Goal: Task Accomplishment & Management: Manage account settings

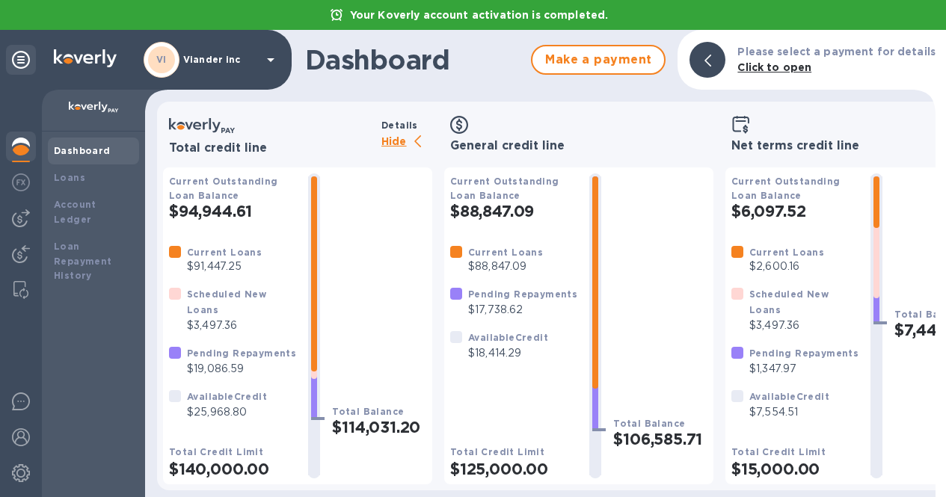
scroll to position [7, 0]
click at [14, 209] on img at bounding box center [21, 218] width 18 height 18
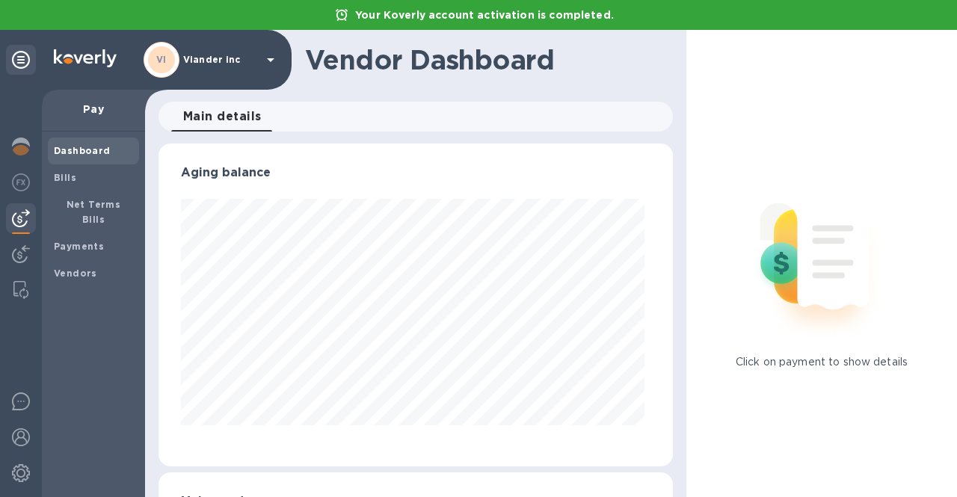
scroll to position [323, 509]
click at [70, 241] on b "Payments" at bounding box center [79, 246] width 50 height 11
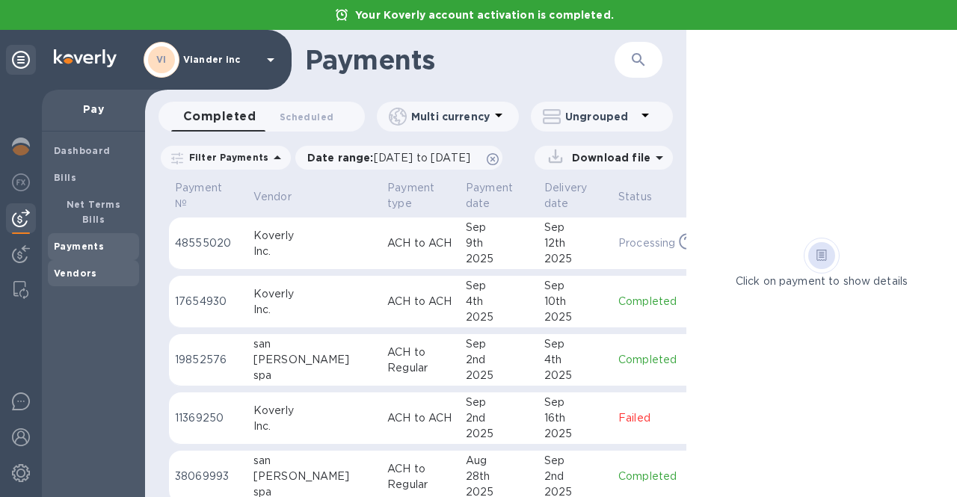
click at [82, 268] on b "Vendors" at bounding box center [75, 273] width 43 height 11
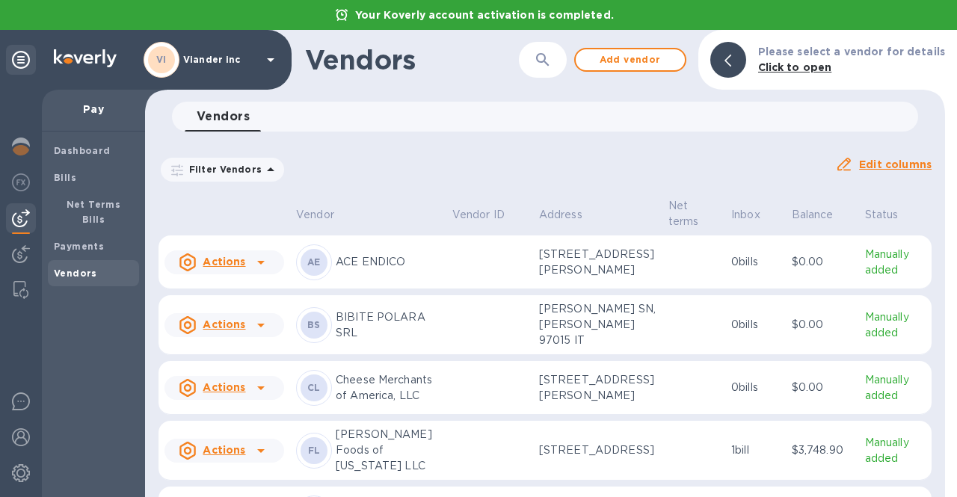
click at [267, 170] on icon at bounding box center [271, 170] width 18 height 18
click at [297, 106] on div "Vendors 0" at bounding box center [552, 117] width 734 height 30
click at [322, 215] on p "Vendor" at bounding box center [315, 215] width 38 height 16
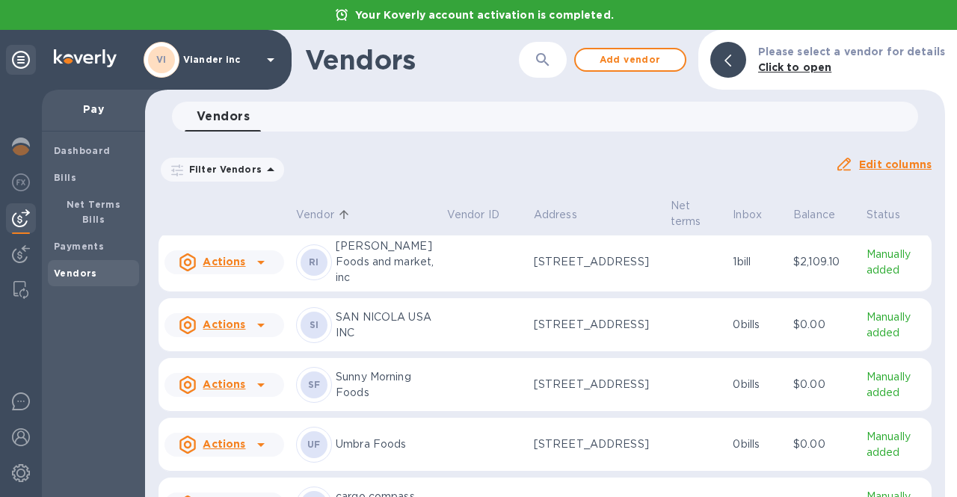
scroll to position [1053, 0]
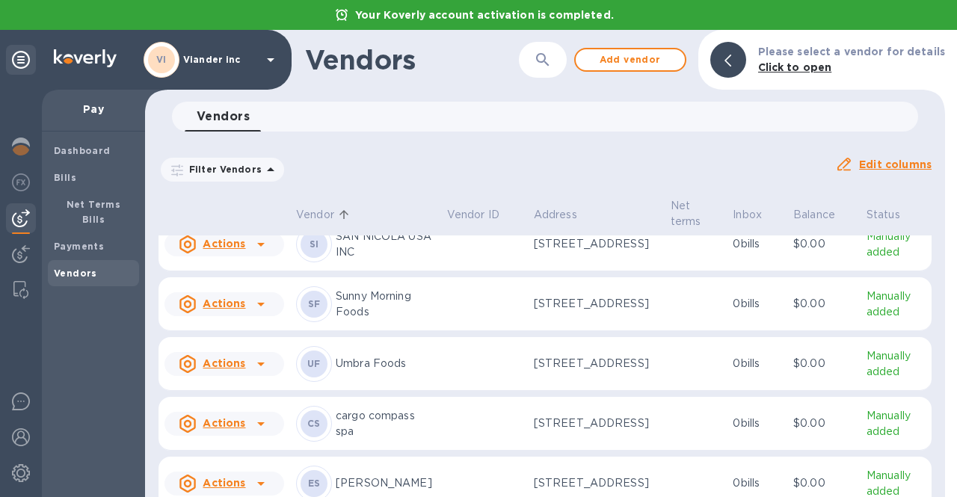
click at [263, 191] on icon at bounding box center [261, 182] width 18 height 18
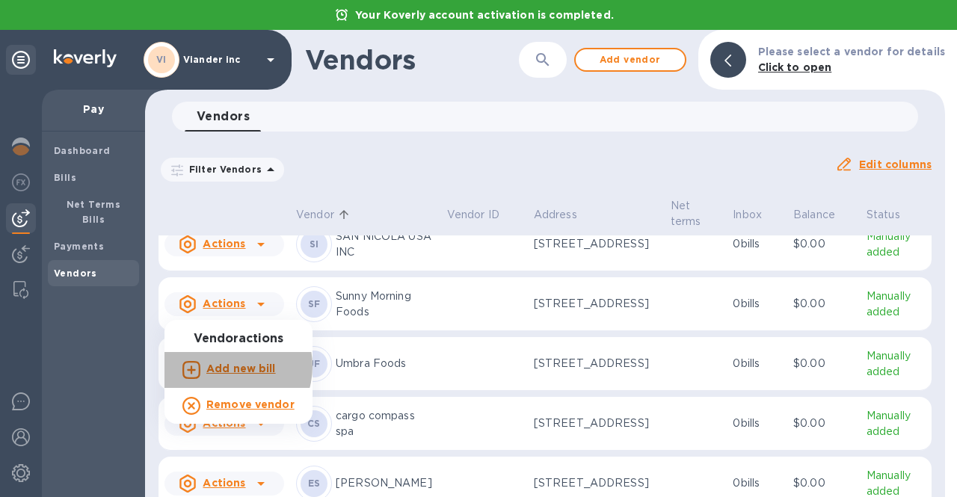
click at [227, 366] on b "Add new bill" at bounding box center [241, 369] width 70 height 12
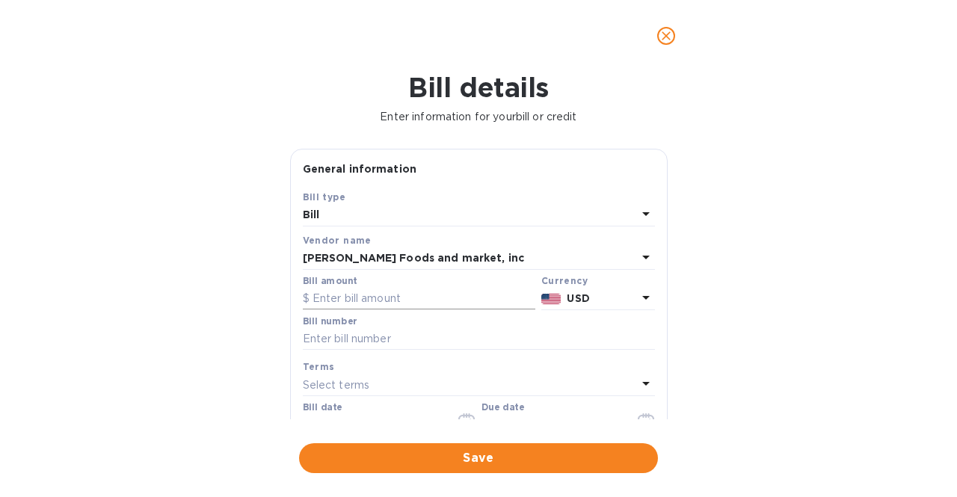
click at [354, 298] on input "text" at bounding box center [419, 299] width 233 height 22
type input "10,373"
click at [447, 343] on input "text" at bounding box center [479, 339] width 352 height 22
type input "589668"
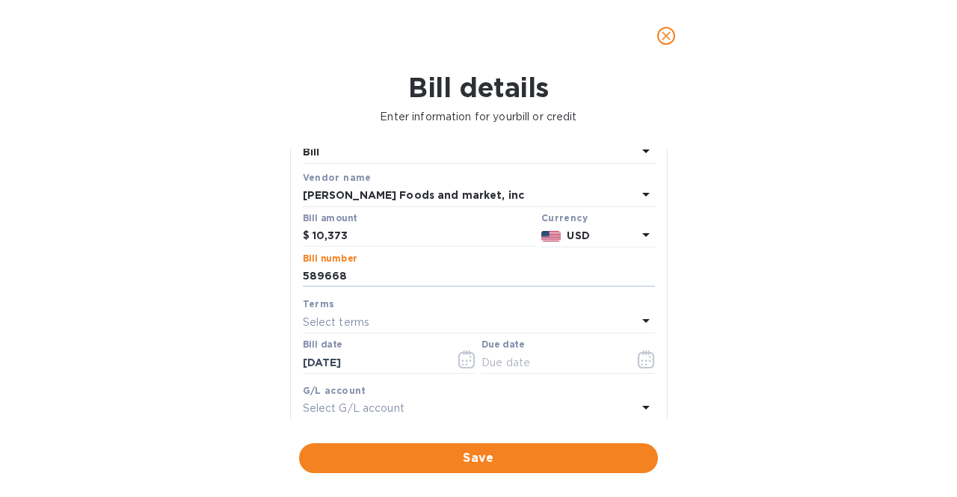
scroll to position [73, 0]
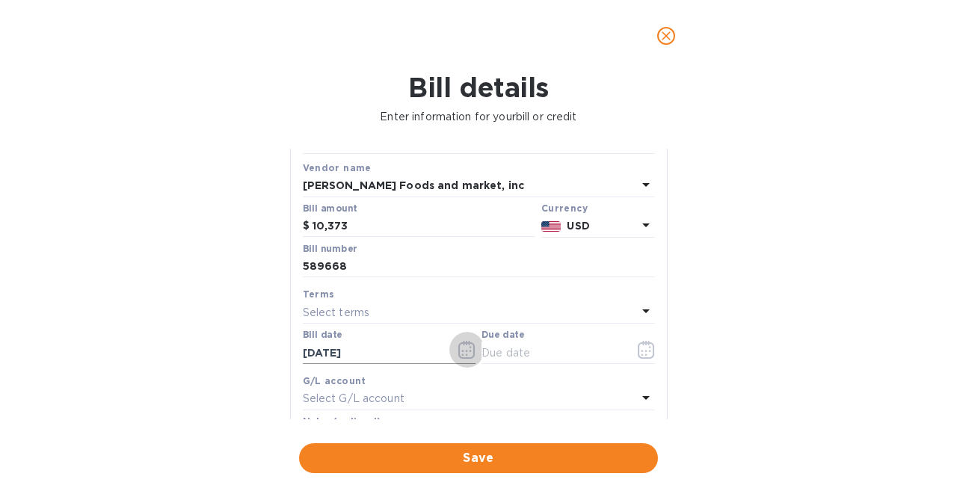
click at [462, 352] on icon "button" at bounding box center [466, 350] width 17 height 18
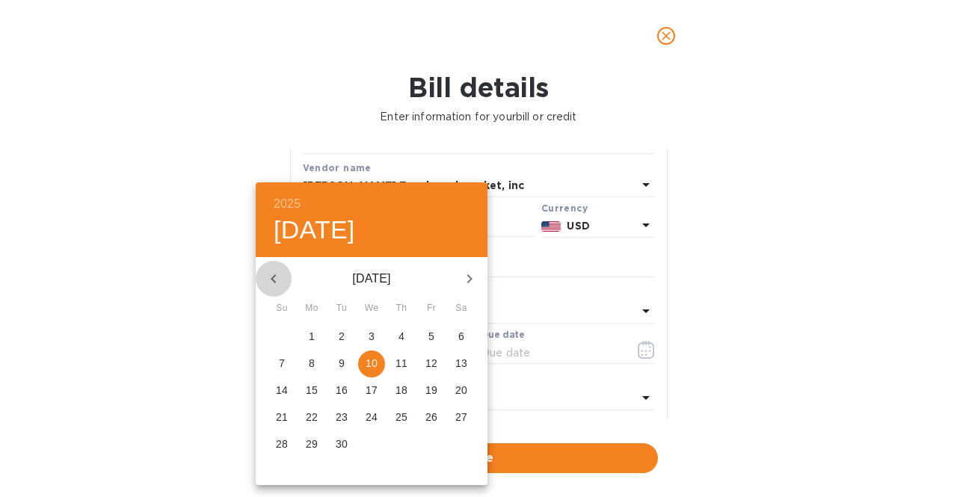
click at [265, 270] on icon "button" at bounding box center [274, 279] width 18 height 18
click at [396, 339] on span "3" at bounding box center [401, 336] width 27 height 15
type input "[DATE]"
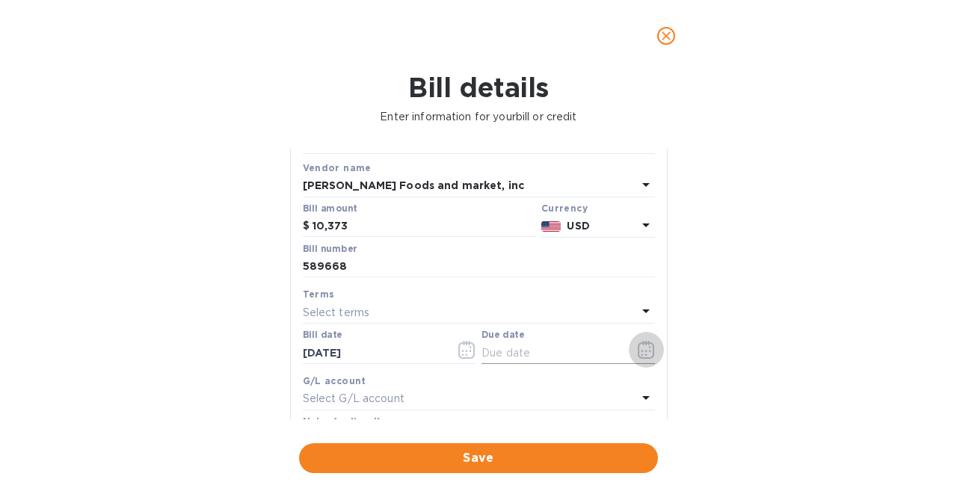
click at [645, 352] on icon "button" at bounding box center [646, 351] width 2 height 2
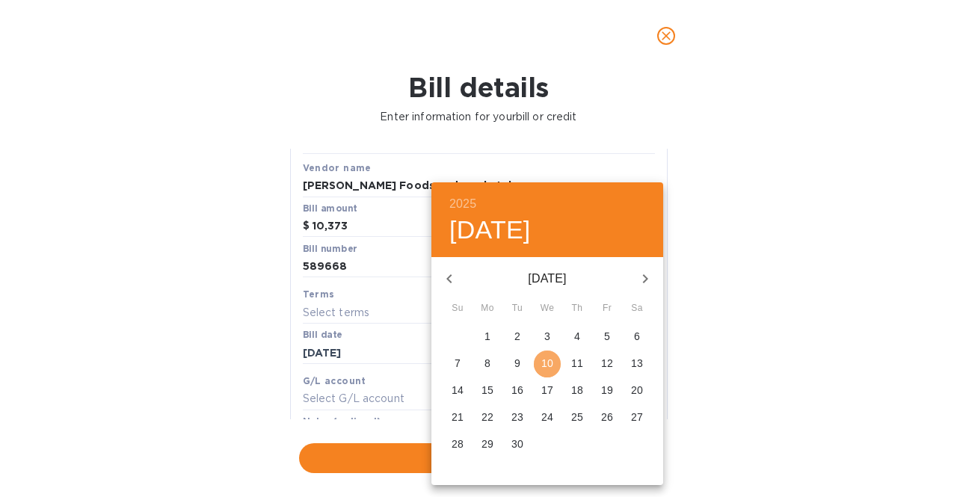
click at [548, 361] on p "10" at bounding box center [547, 363] width 12 height 15
type input "[DATE]"
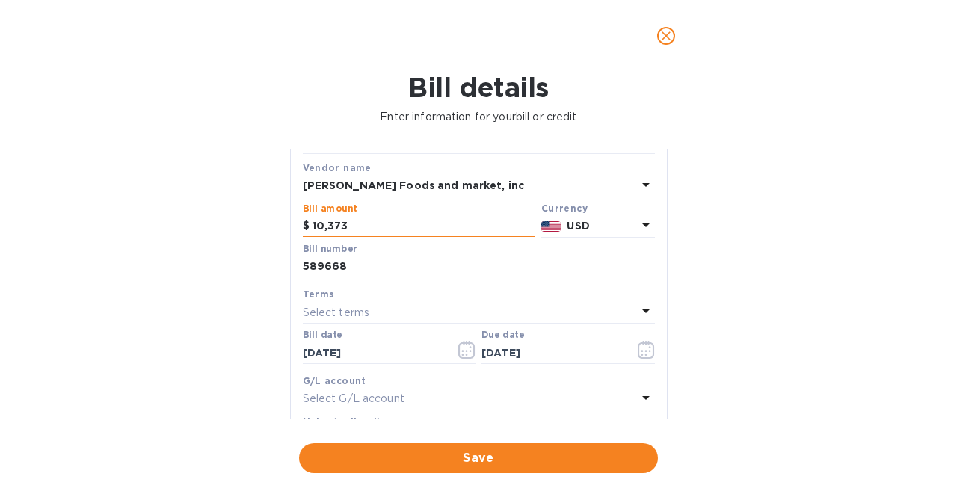
click at [384, 224] on input "10,373" at bounding box center [424, 226] width 223 height 22
type input "10,373.00"
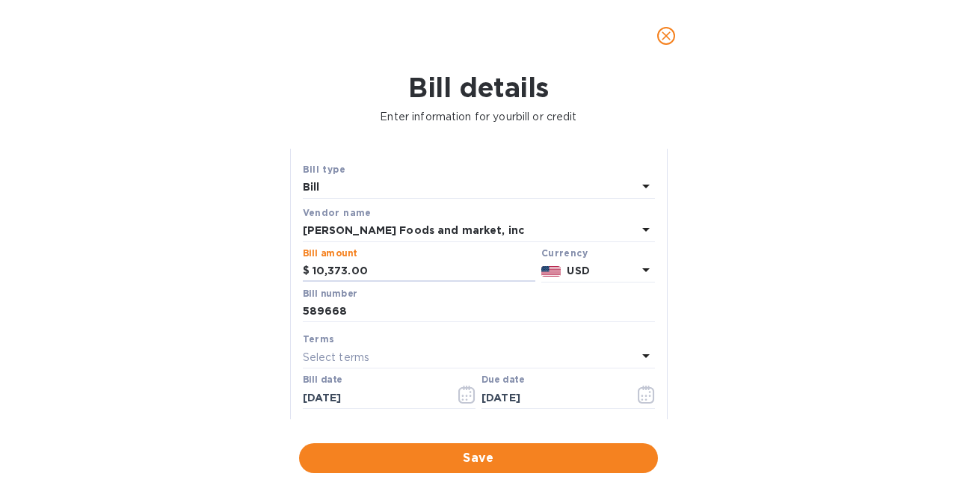
scroll to position [89, 0]
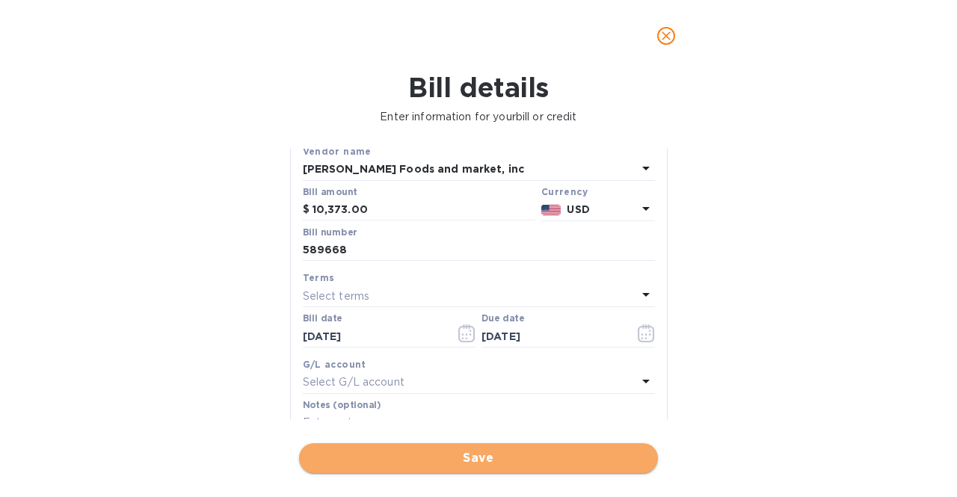
click at [524, 454] on span "Save" at bounding box center [478, 459] width 335 height 18
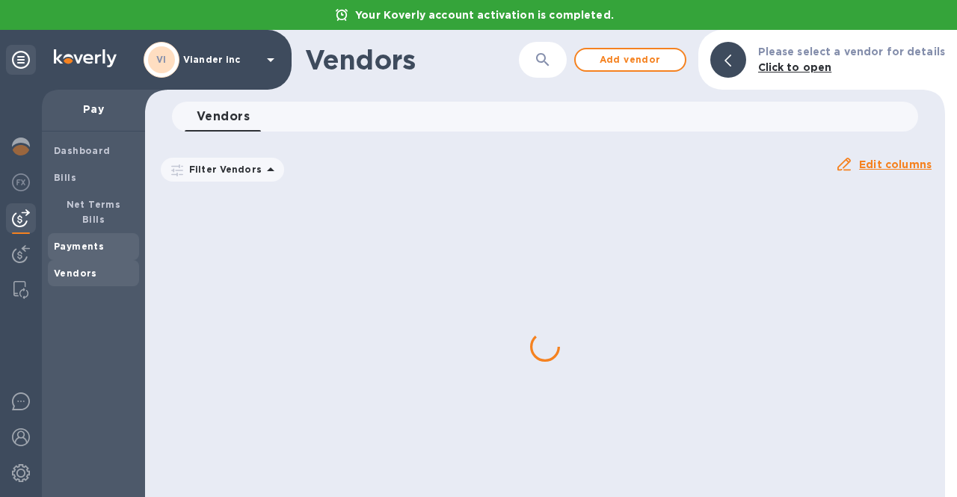
click at [93, 241] on b "Payments" at bounding box center [79, 246] width 50 height 11
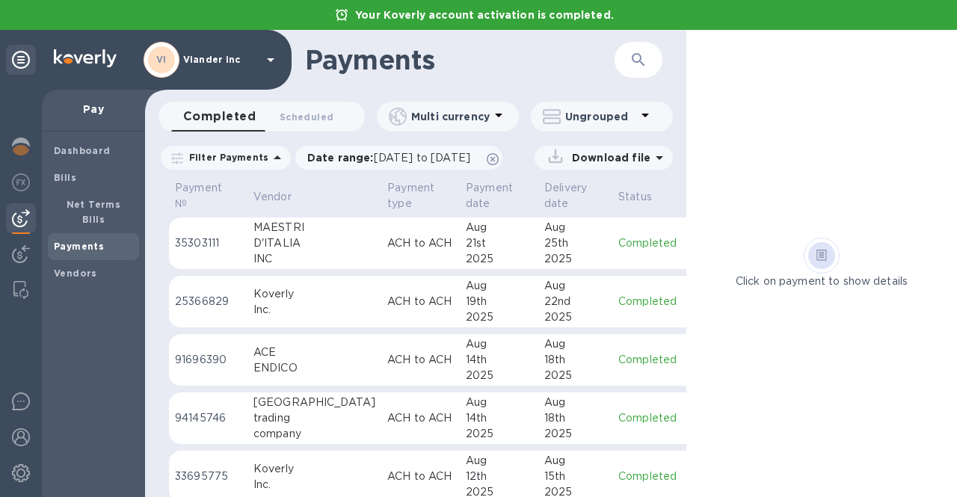
scroll to position [614, 0]
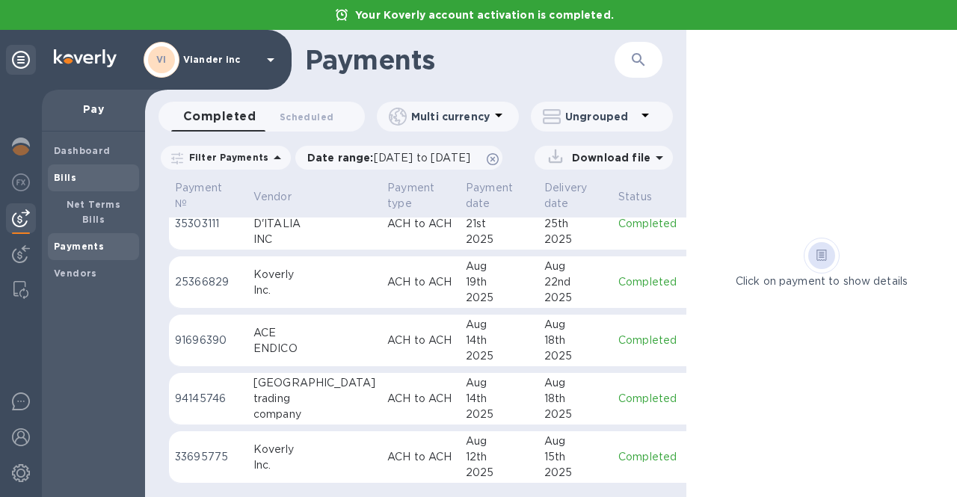
click at [65, 181] on b "Bills" at bounding box center [65, 177] width 22 height 11
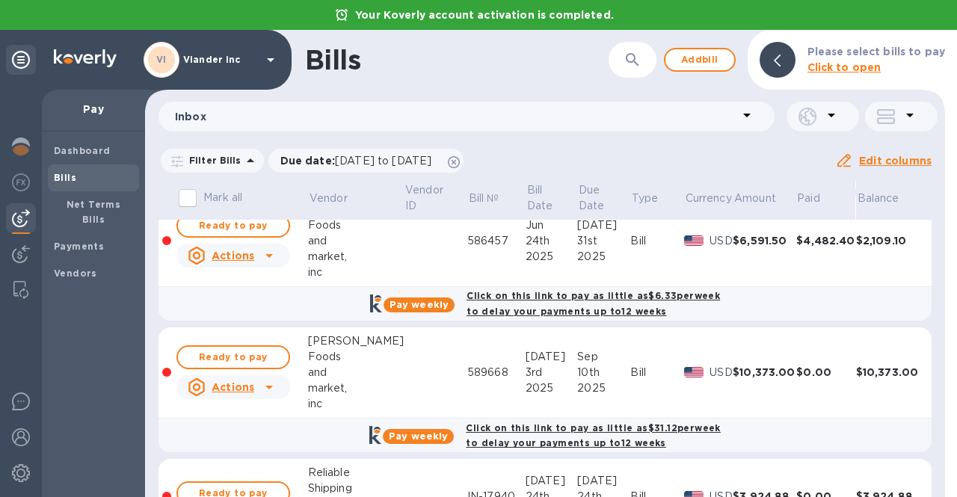
scroll to position [410, 0]
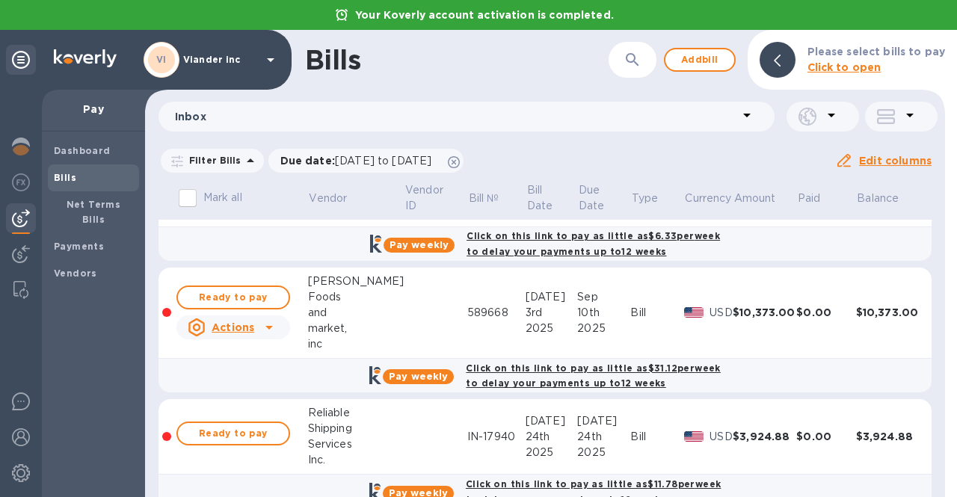
click at [263, 328] on icon at bounding box center [269, 328] width 18 height 18
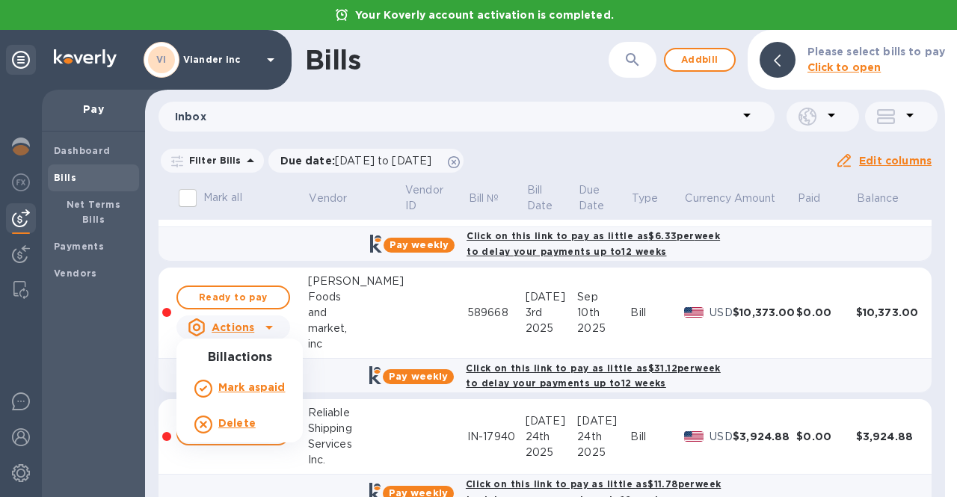
click at [238, 300] on div at bounding box center [478, 248] width 957 height 497
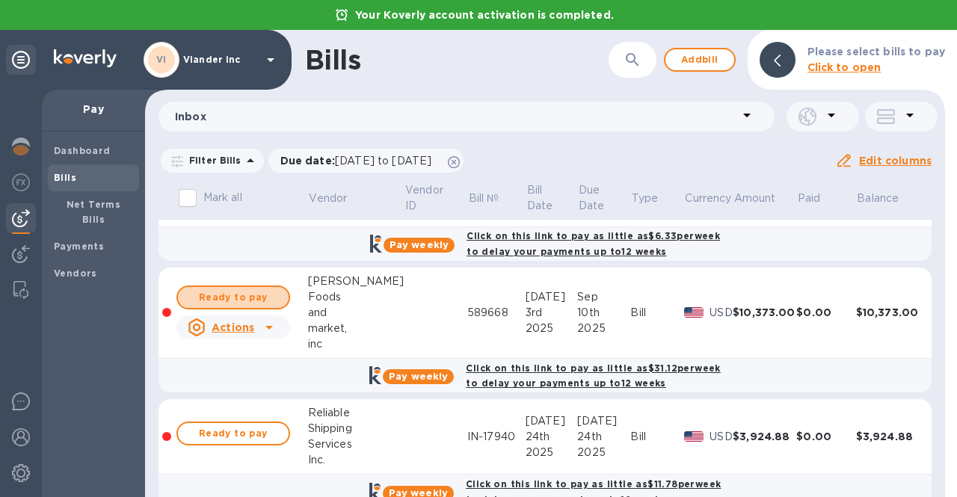
click at [238, 300] on span "Ready to pay" at bounding box center [233, 298] width 87 height 18
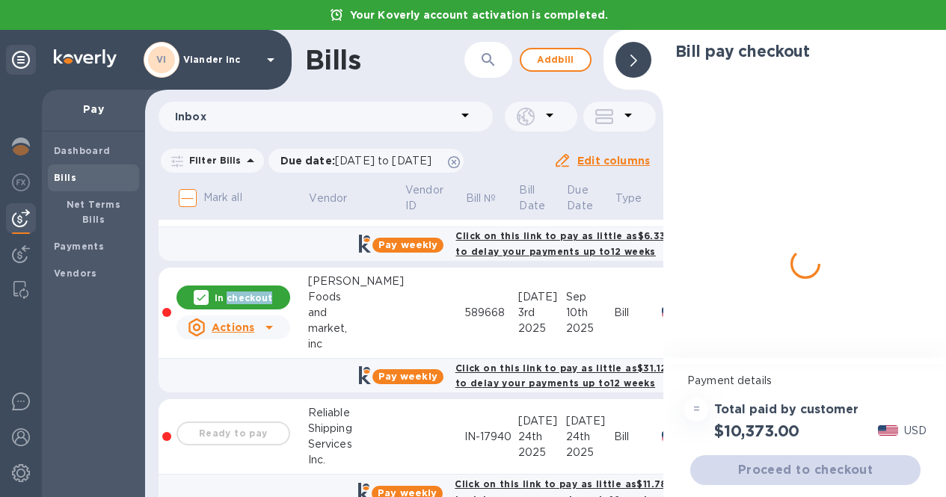
click at [238, 300] on p "In checkout" at bounding box center [244, 298] width 58 height 13
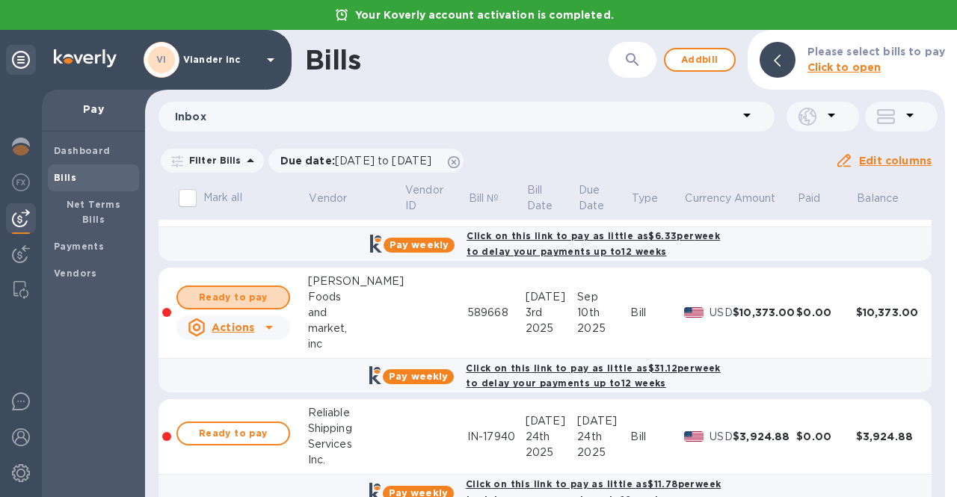
click at [238, 300] on span "Ready to pay" at bounding box center [233, 298] width 87 height 18
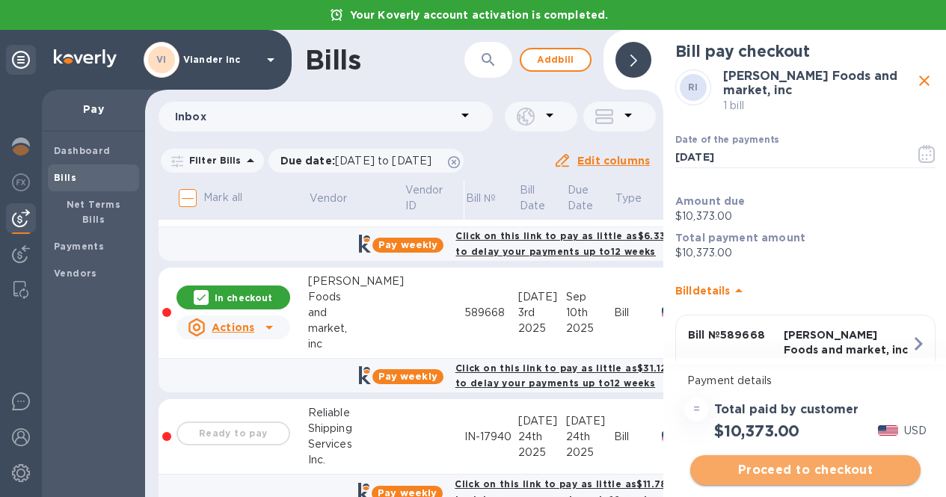
click at [791, 470] on span "Proceed to checkout" at bounding box center [805, 470] width 206 height 18
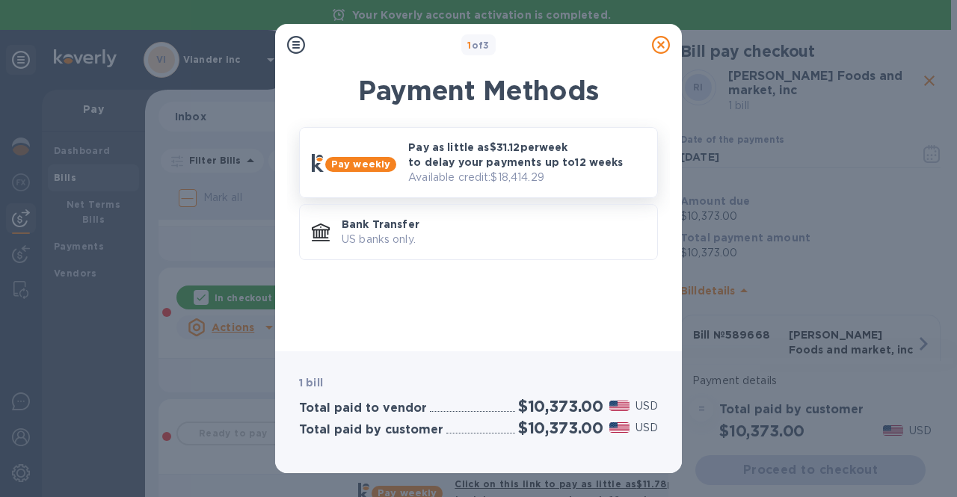
click at [572, 161] on p "Pay as little as $31.12 per week to delay your payments up to 12 weeks" at bounding box center [526, 155] width 237 height 30
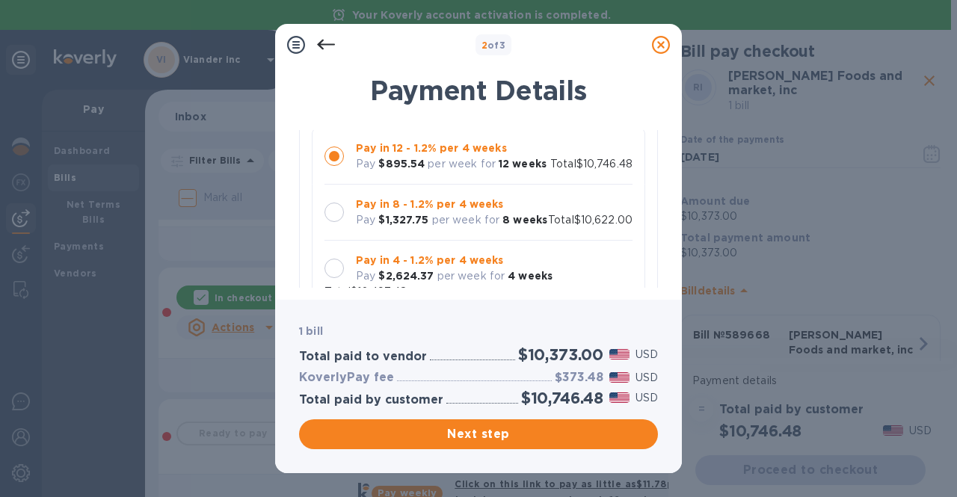
scroll to position [123, 0]
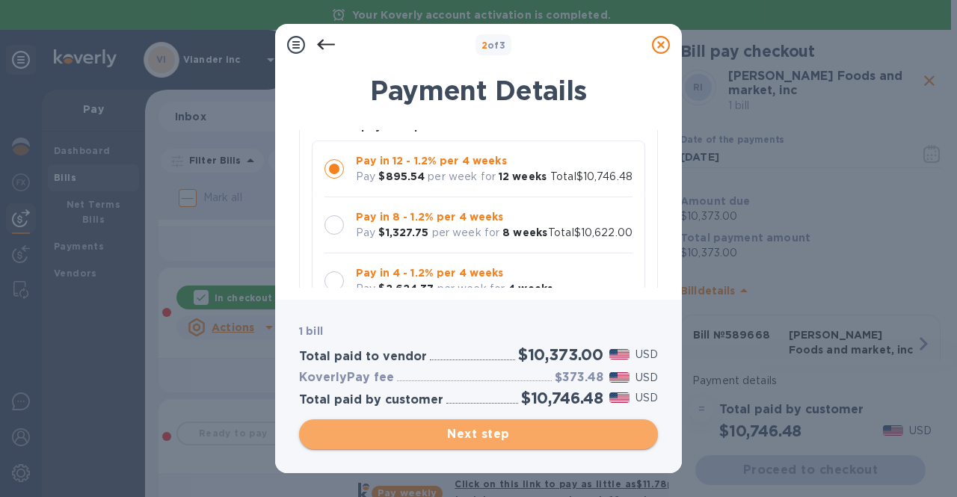
click at [456, 437] on span "Next step" at bounding box center [478, 435] width 335 height 18
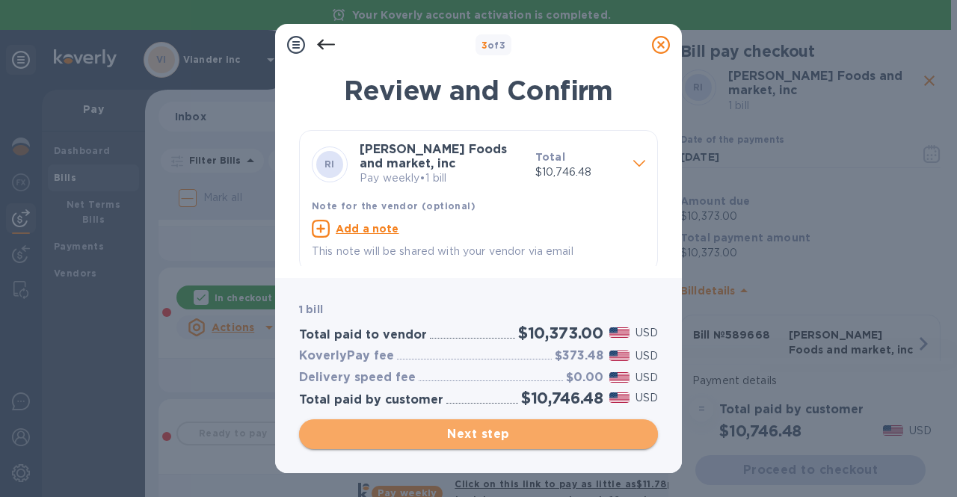
click at [456, 437] on span "Next step" at bounding box center [478, 435] width 335 height 18
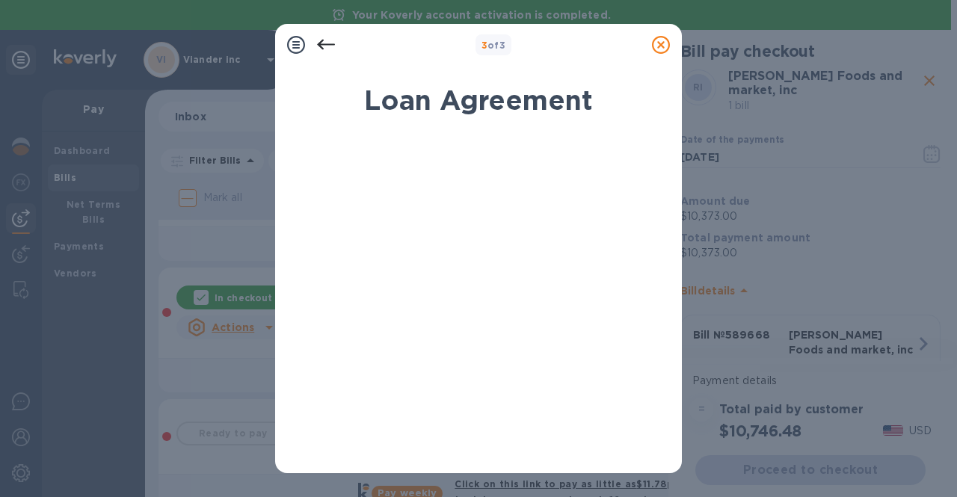
scroll to position [338, 0]
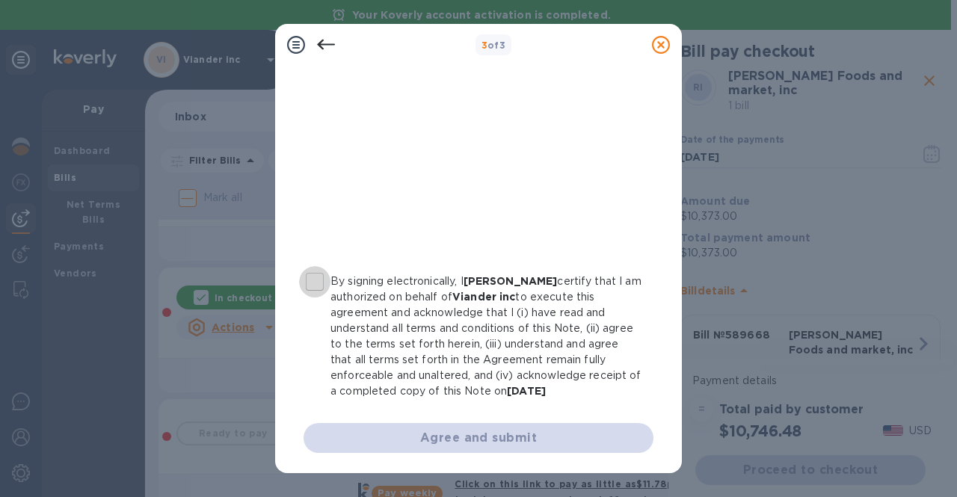
click at [313, 286] on input "By signing electronically, I [PERSON_NAME] certify that I am authorized on beha…" at bounding box center [314, 281] width 31 height 31
checkbox input "true"
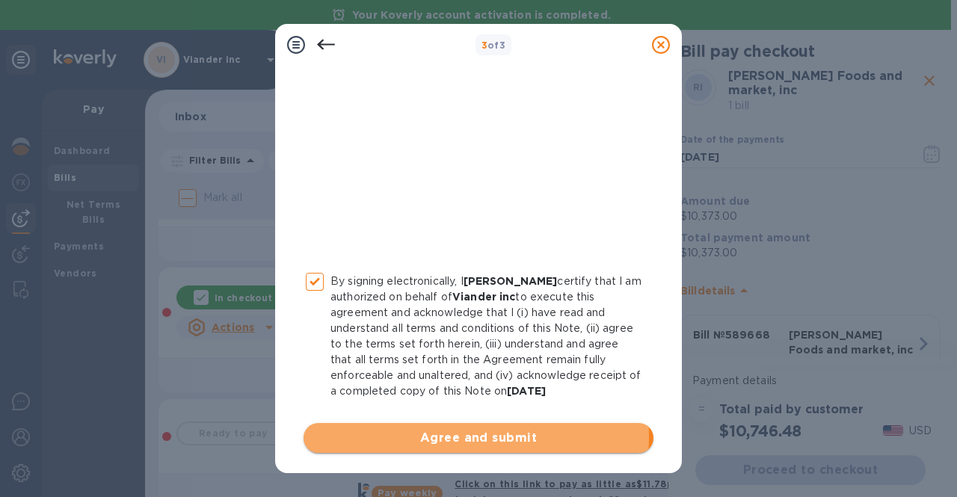
click at [458, 436] on span "Agree and submit" at bounding box center [479, 438] width 326 height 18
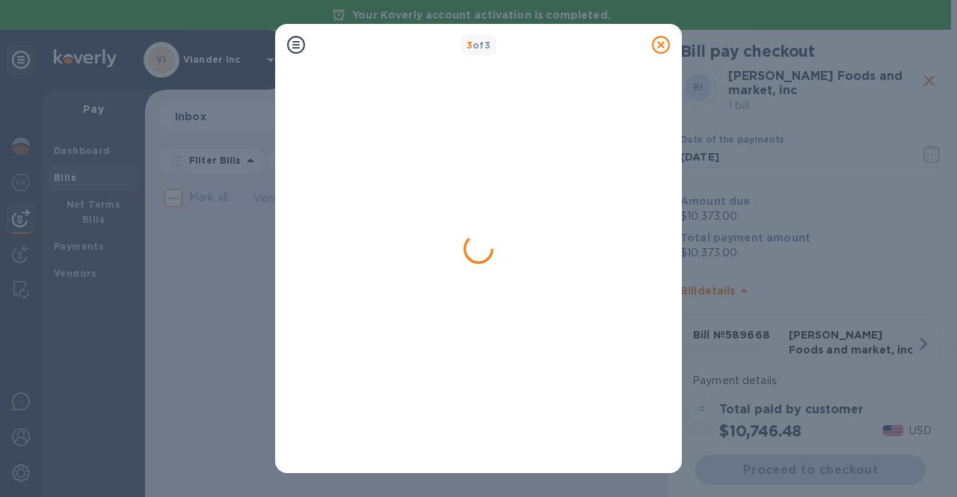
scroll to position [0, 0]
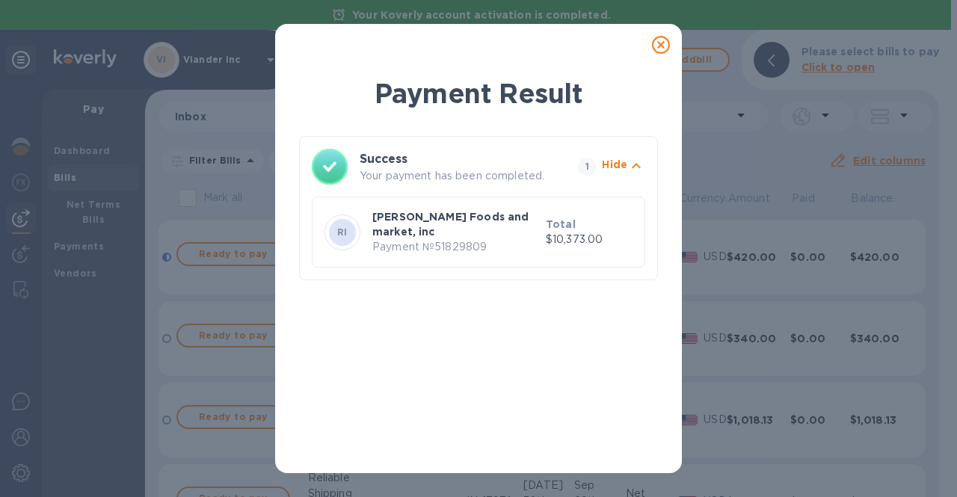
click at [663, 43] on icon at bounding box center [661, 45] width 18 height 18
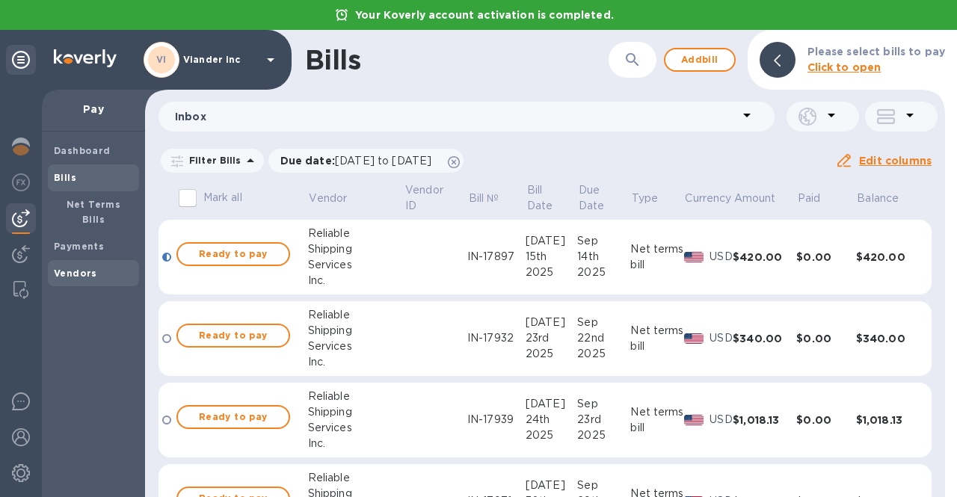
click at [70, 268] on b "Vendors" at bounding box center [75, 273] width 43 height 11
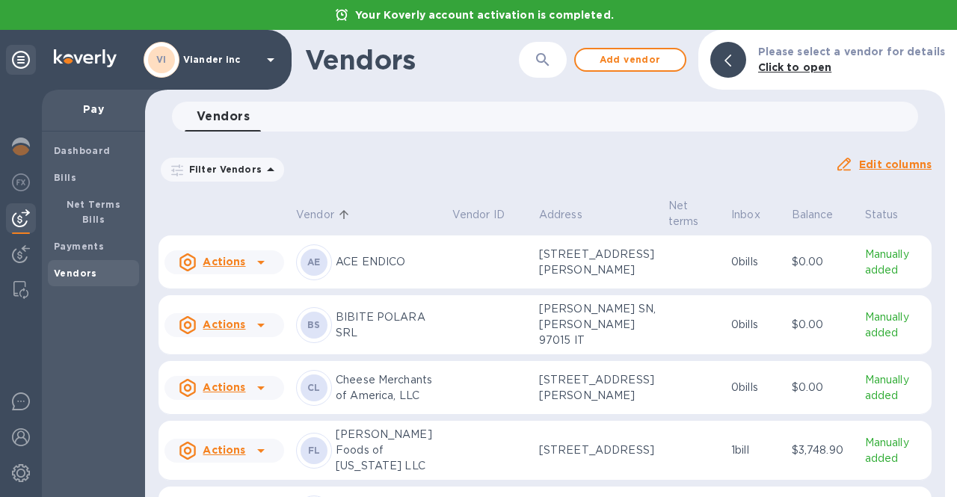
click at [266, 172] on icon at bounding box center [271, 170] width 18 height 18
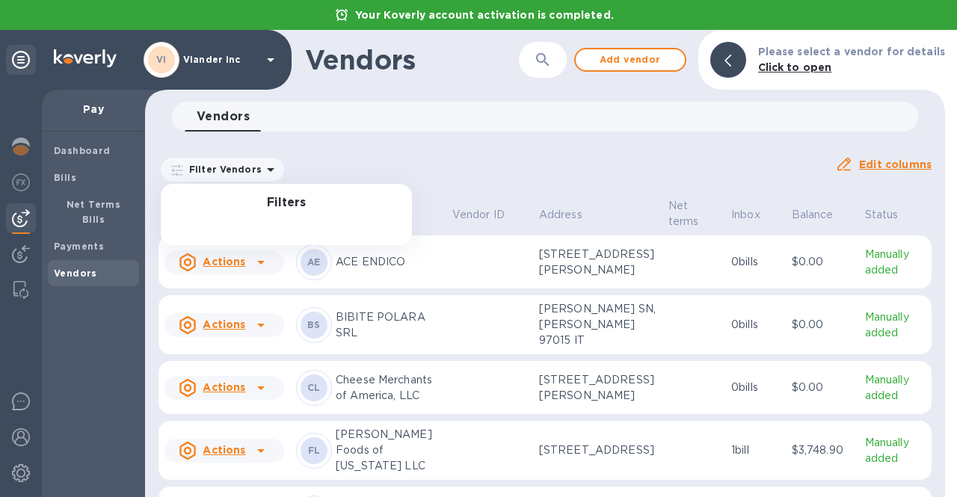
click at [281, 203] on h3 "Filters" at bounding box center [286, 203] width 251 height 14
click at [287, 215] on div "Filters" at bounding box center [286, 214] width 251 height 61
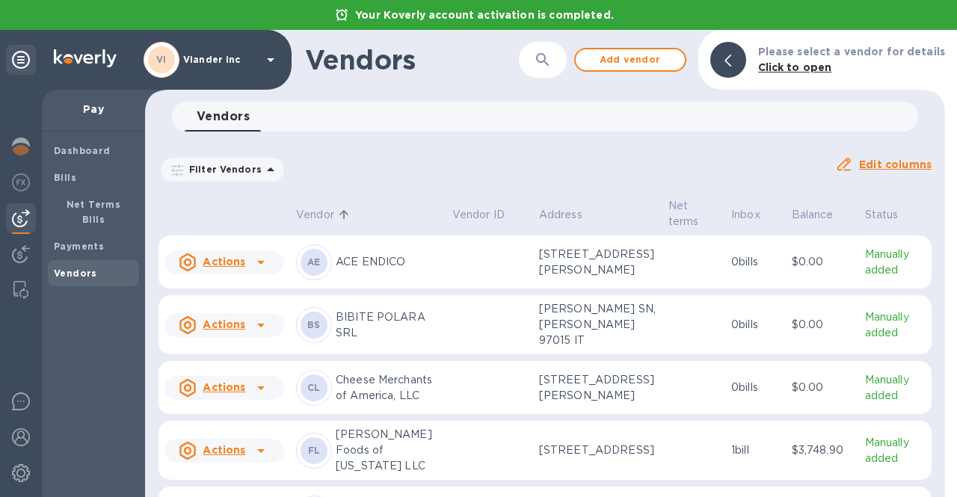
click at [367, 137] on div "Vendors 0 Filter Vendors Auto pay: All Edit columns" at bounding box center [545, 143] width 800 height 82
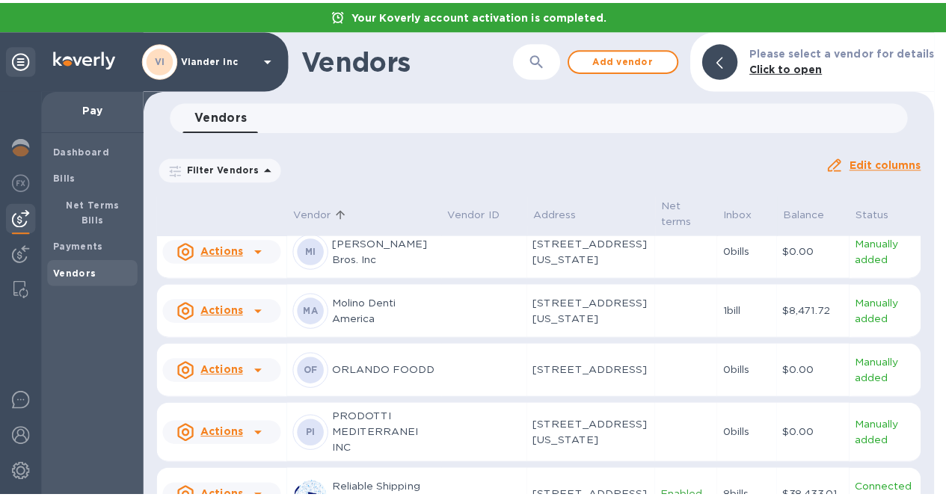
scroll to position [597, 0]
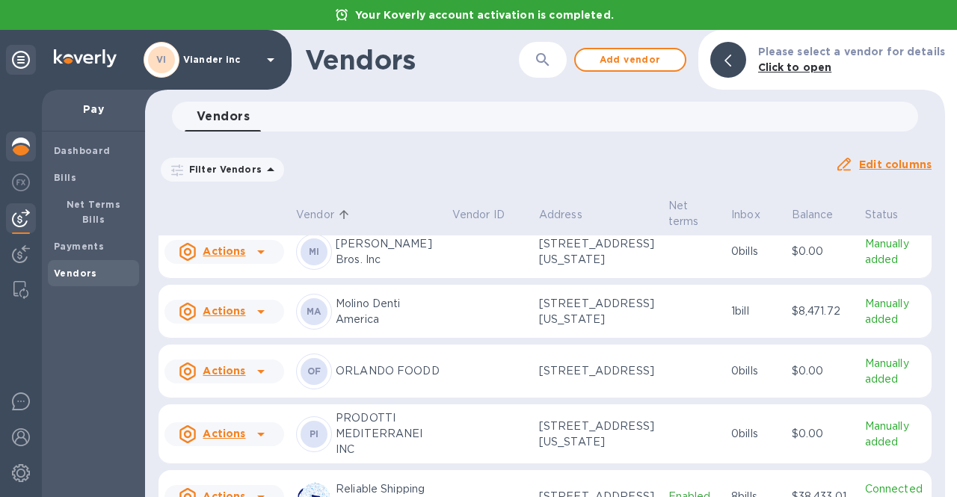
click at [25, 151] on img at bounding box center [21, 147] width 18 height 18
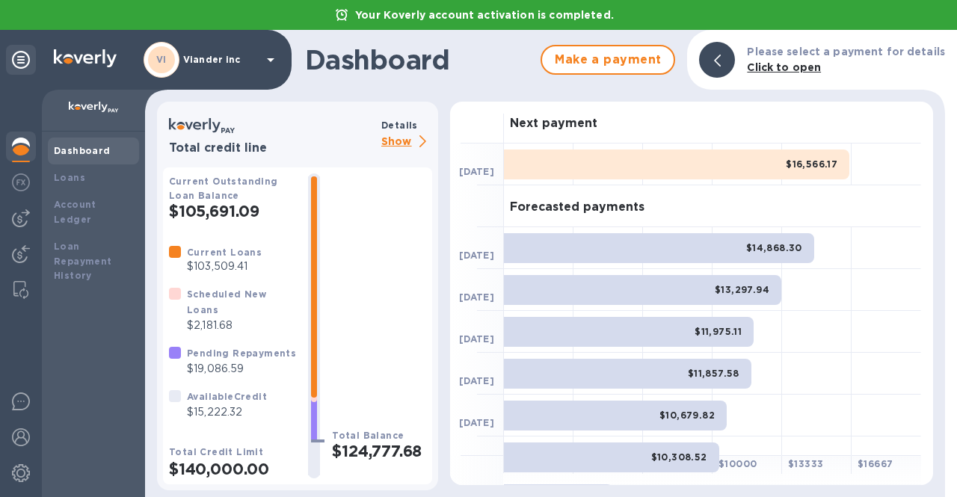
click at [405, 144] on p "Show" at bounding box center [406, 142] width 51 height 19
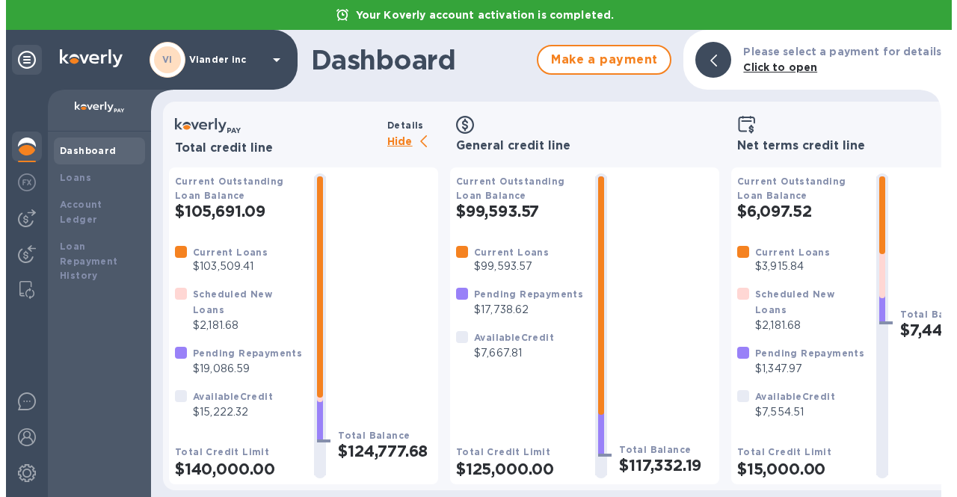
scroll to position [7, 0]
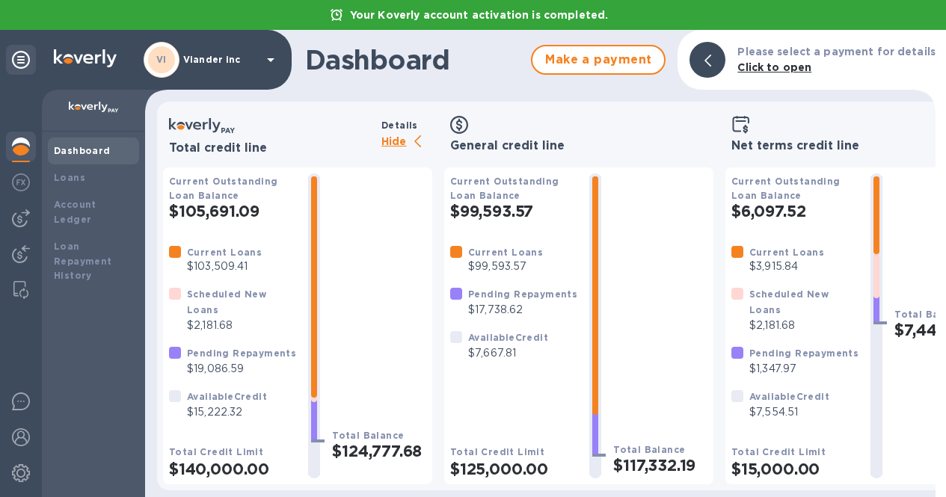
click at [387, 133] on p "Hide" at bounding box center [406, 142] width 51 height 19
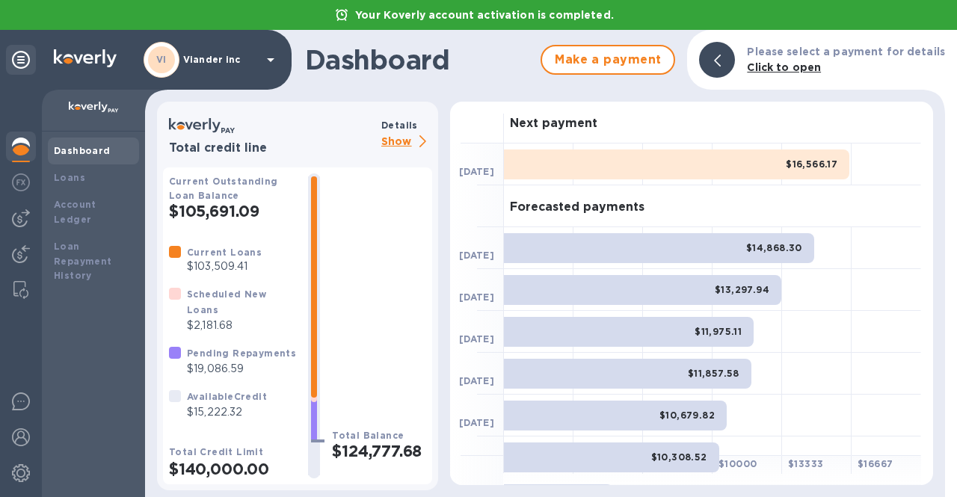
scroll to position [0, 0]
click at [17, 223] on img at bounding box center [21, 218] width 18 height 18
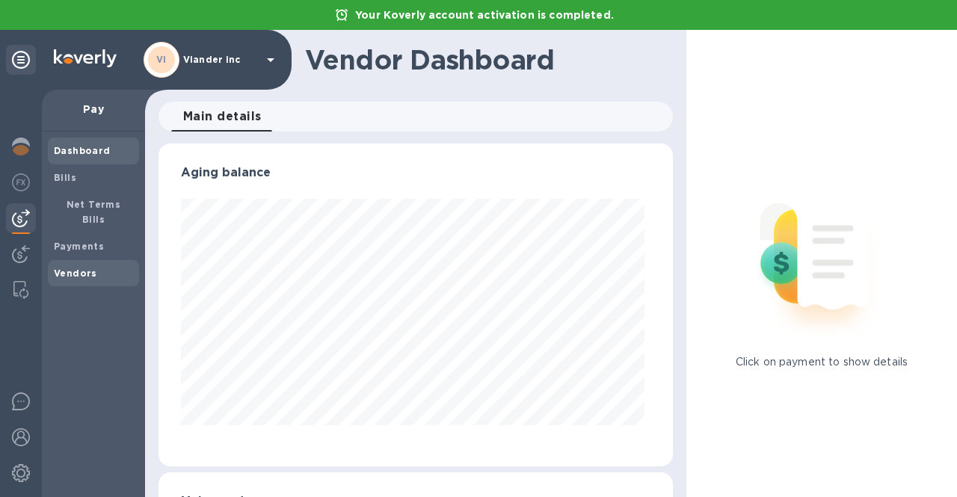
scroll to position [323, 509]
click at [89, 268] on b "Vendors" at bounding box center [75, 273] width 43 height 11
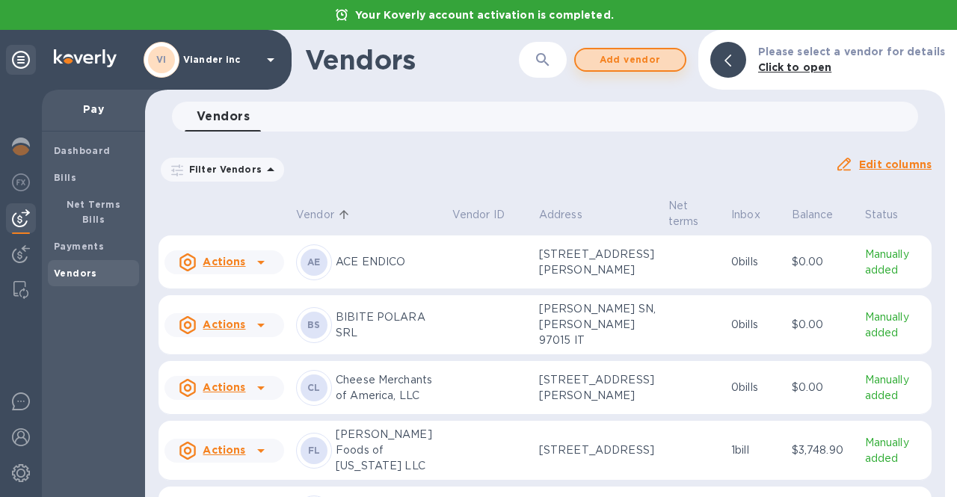
click at [633, 57] on span "Add vendor" at bounding box center [630, 60] width 85 height 18
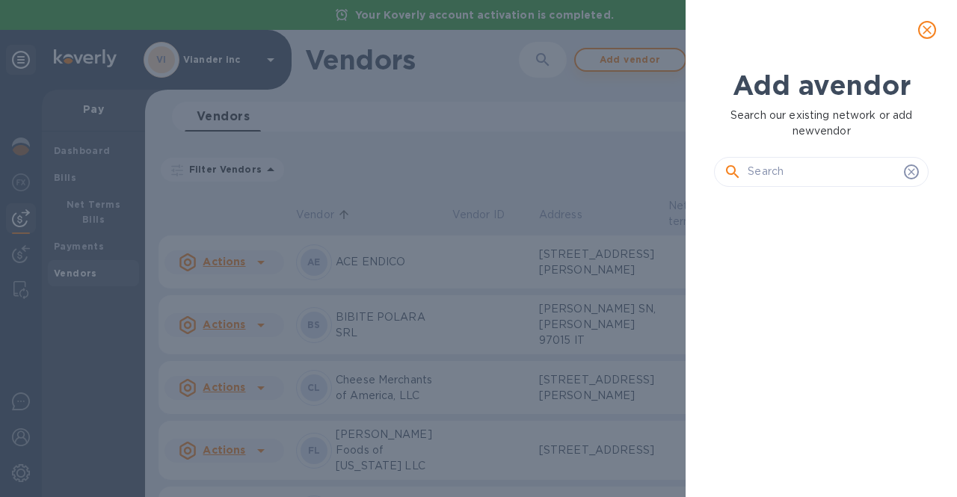
scroll to position [248, 221]
click at [765, 173] on input "text" at bounding box center [823, 172] width 150 height 22
click at [765, 173] on input "co" at bounding box center [823, 172] width 150 height 22
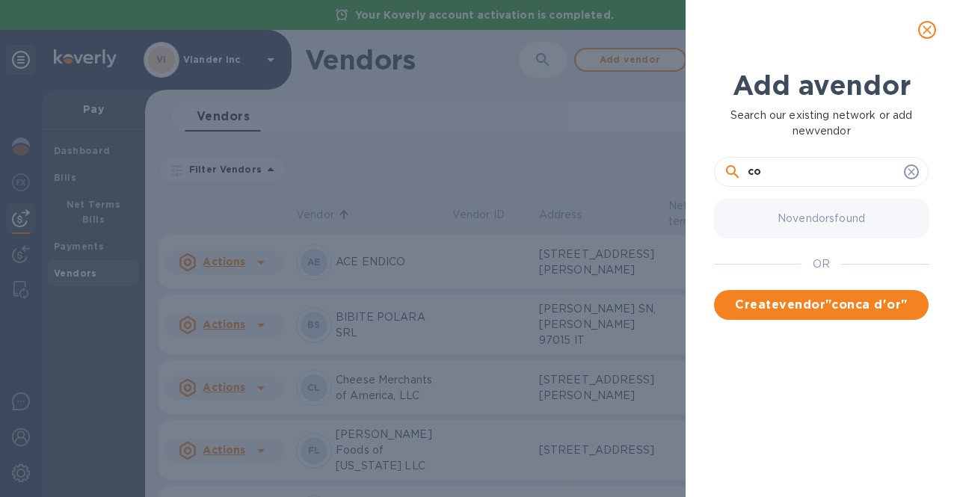
type input "c"
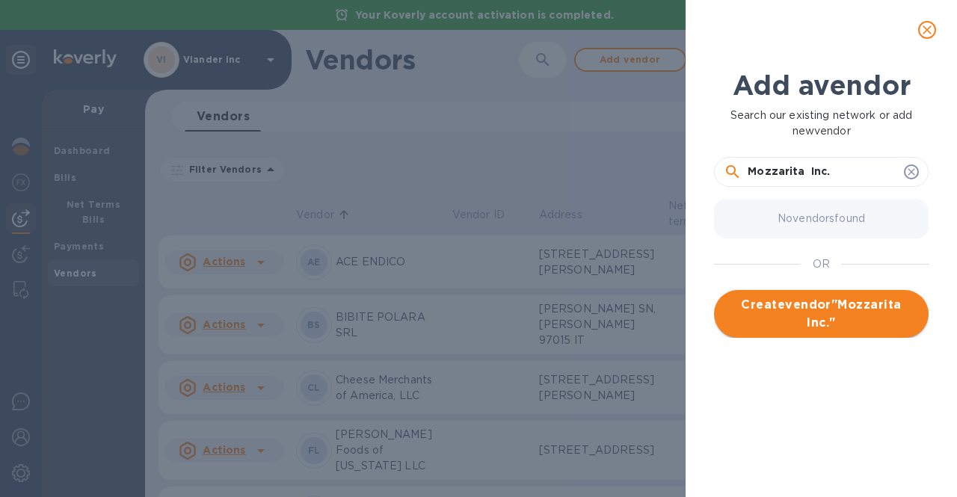
type input "Mozzarita Inc."
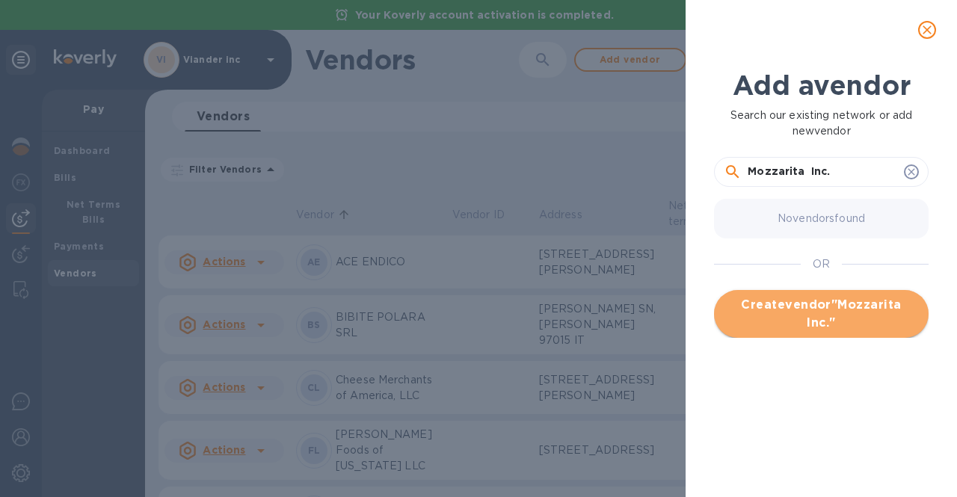
click at [781, 319] on span "Create vendor " Mozzarita Inc. "" at bounding box center [821, 314] width 191 height 36
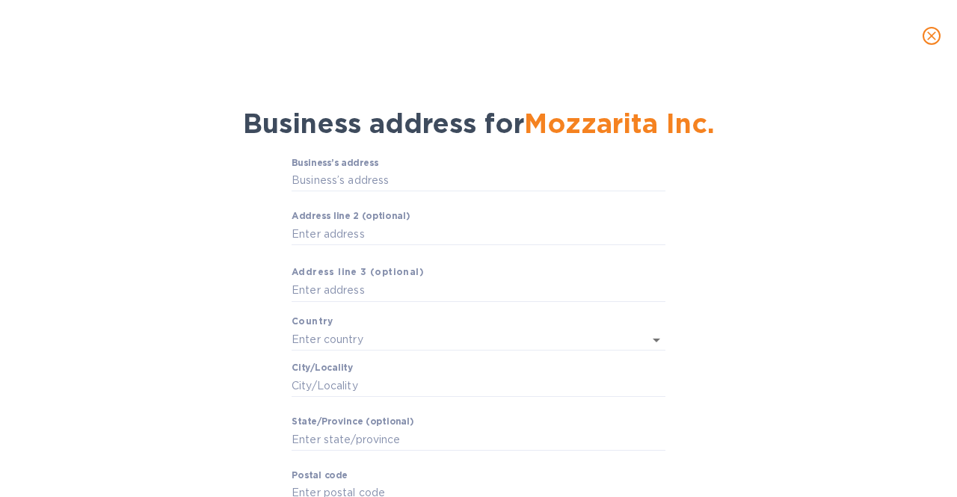
scroll to position [0, 0]
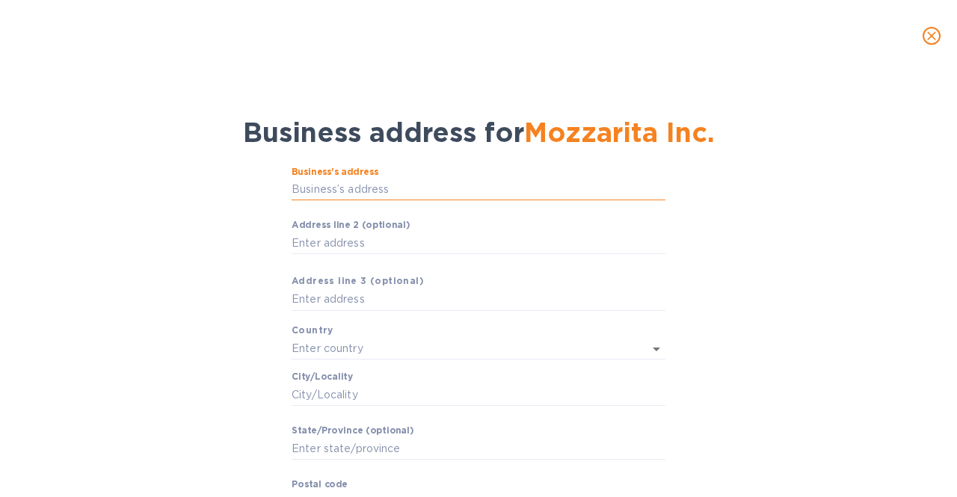
click at [533, 191] on input "Business’s аddress" at bounding box center [479, 190] width 374 height 22
paste input "text"
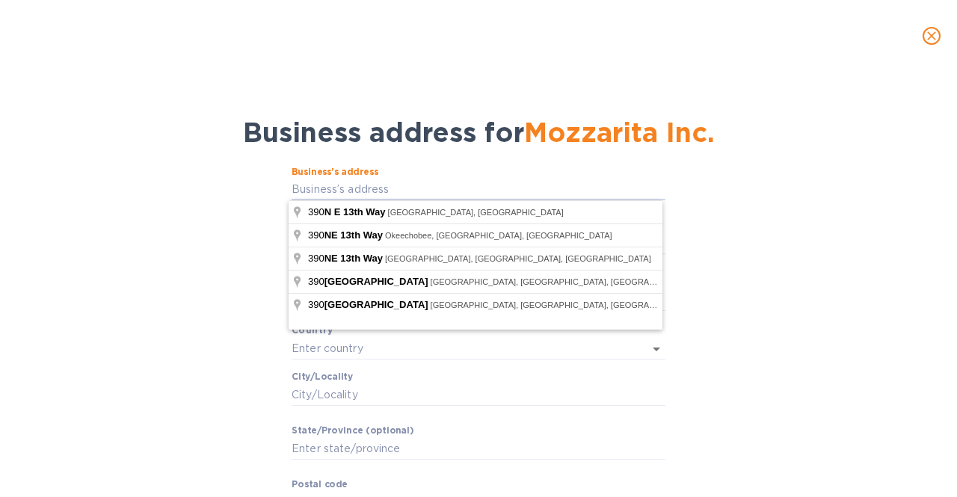
type input "[STREET_ADDRESS]"
type input "[GEOGRAPHIC_DATA]"
type input "Homestead"
type input "FL"
type input "33030"
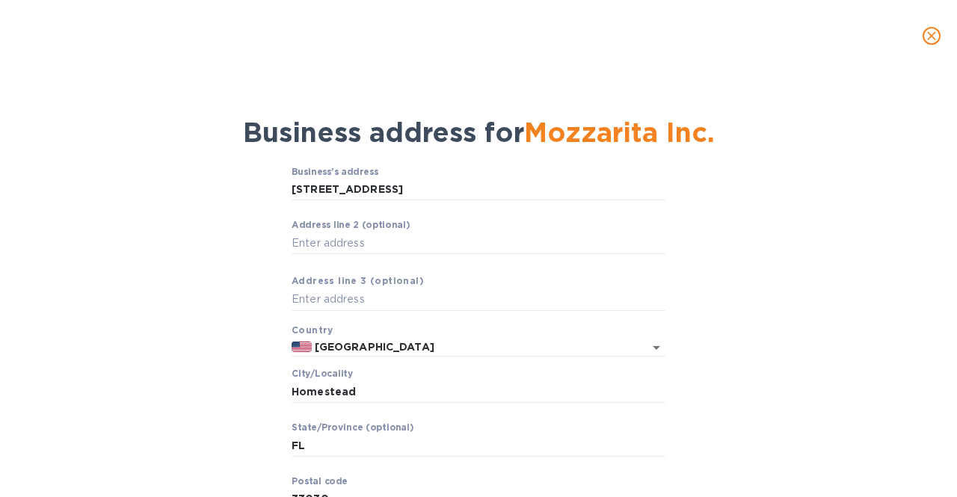
type input "[GEOGRAPHIC_DATA]"
type input "Hillsboro"
type input "OR"
type input "97124"
click at [402, 190] on input "[GEOGRAPHIC_DATA]" at bounding box center [479, 190] width 374 height 22
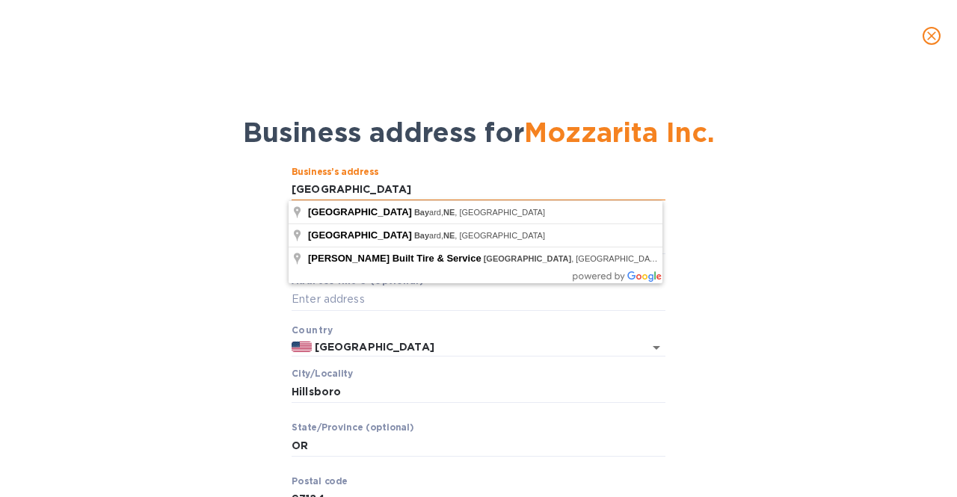
click at [292, 191] on input "[GEOGRAPHIC_DATA]" at bounding box center [479, 190] width 374 height 22
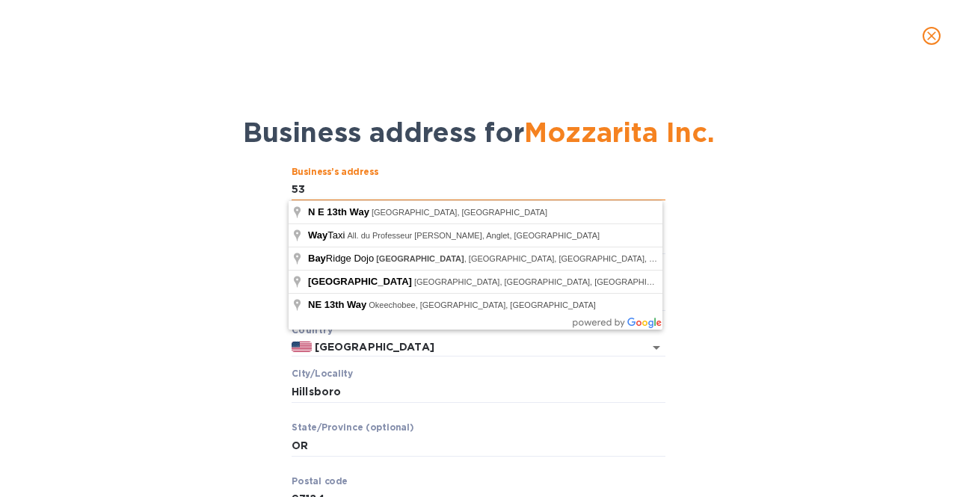
type input "5"
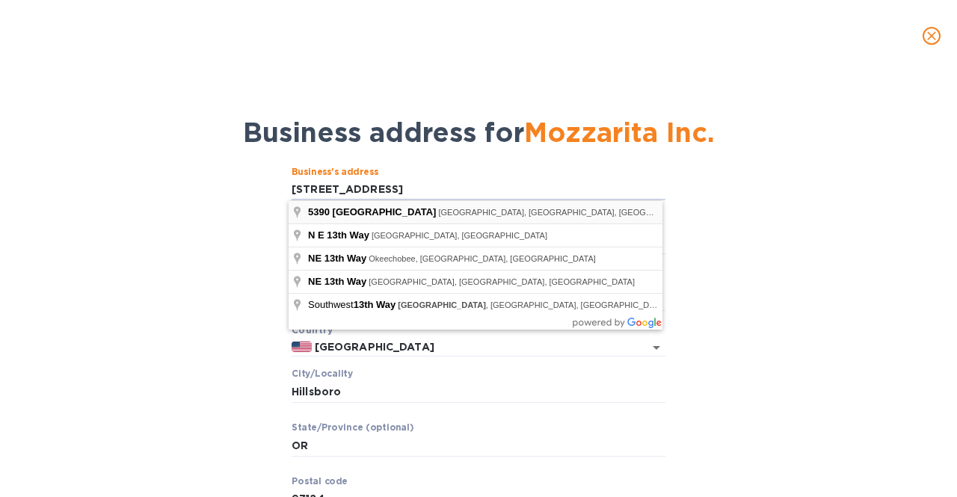
type input "[STREET_ADDRESS]"
type input "[GEOGRAPHIC_DATA]"
type input "FL"
type input "33064"
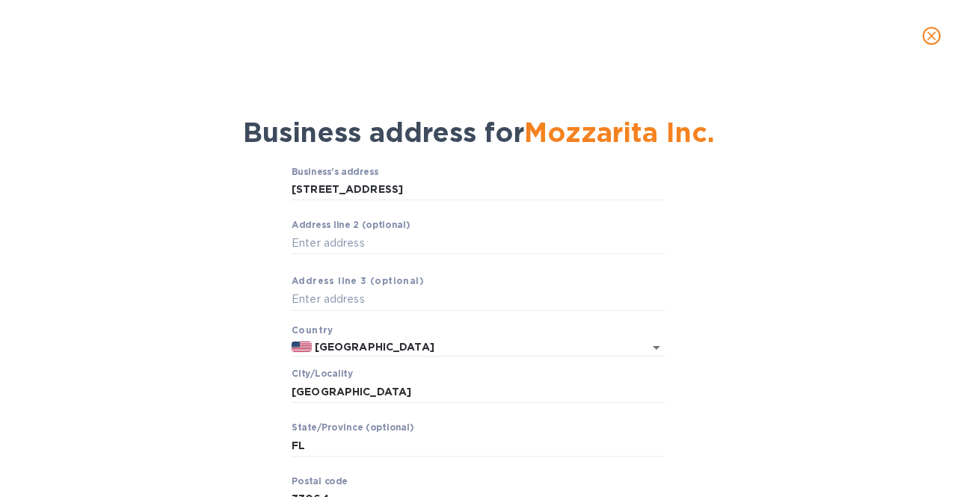
click at [161, 242] on div "Business’s аddress [STREET_ADDRESS] ​ Аddress line 2 (optional) ​ Аddress line …" at bounding box center [478, 363] width 918 height 411
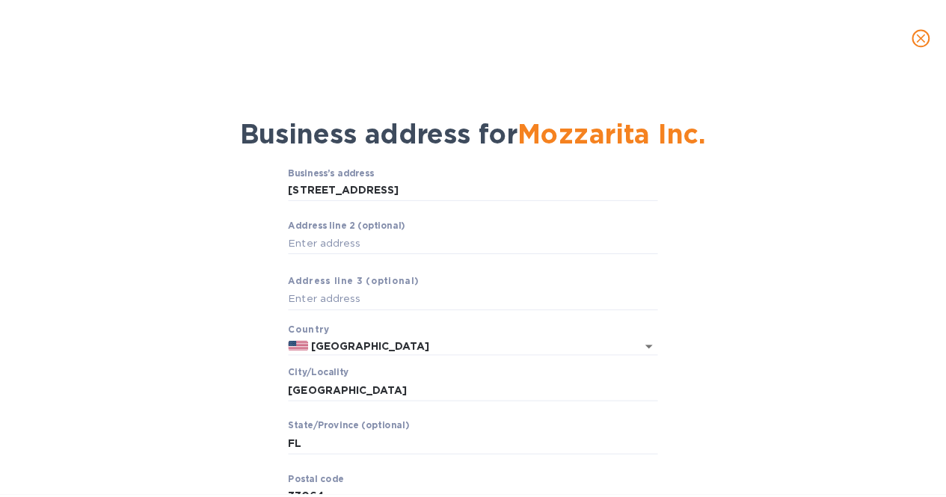
scroll to position [108, 0]
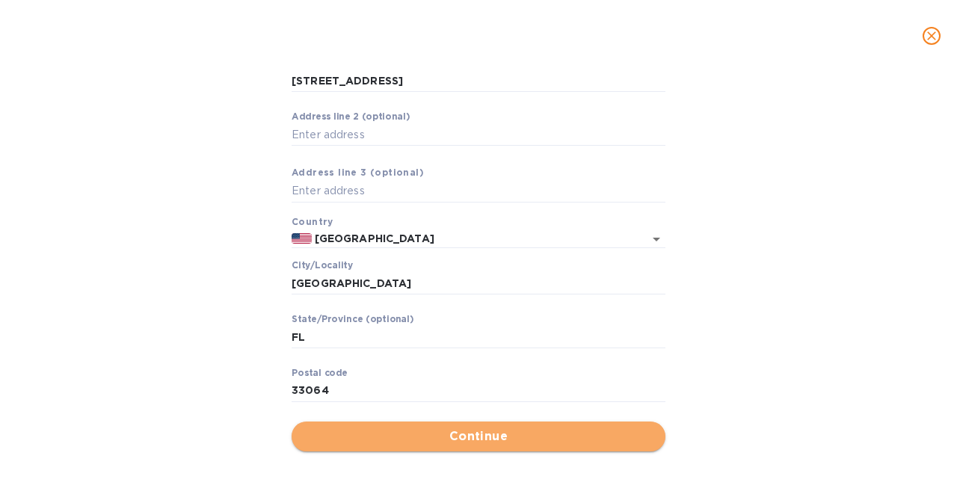
click at [393, 441] on span "Continue" at bounding box center [479, 437] width 350 height 18
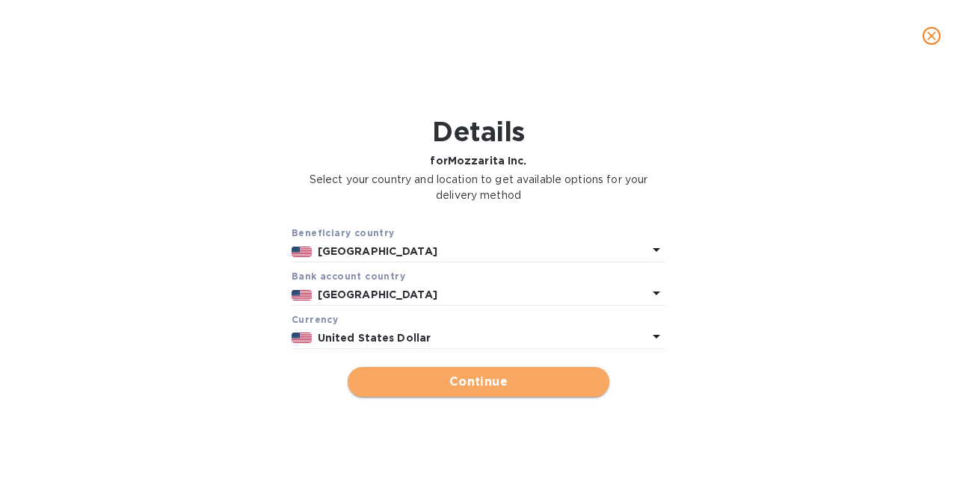
click at [489, 389] on span "Continue" at bounding box center [479, 382] width 238 height 18
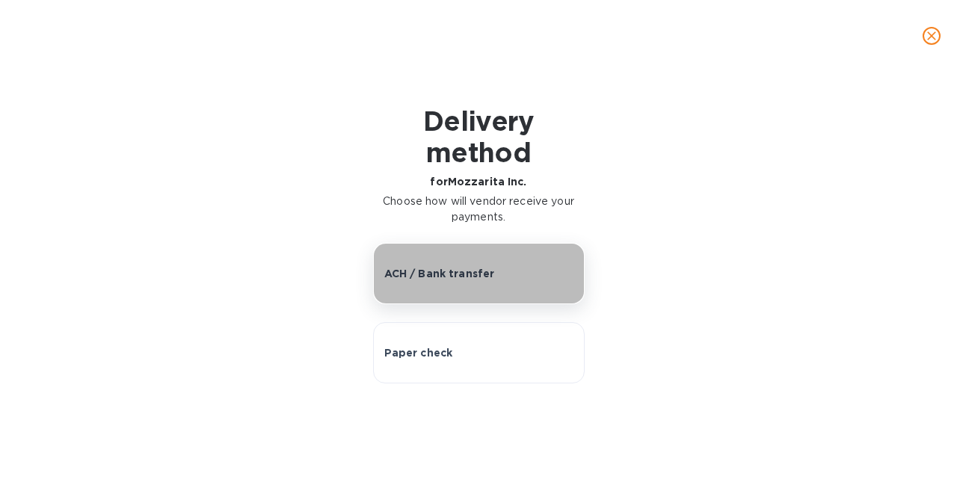
click at [479, 269] on p "ACH / Bank transfer" at bounding box center [439, 273] width 111 height 15
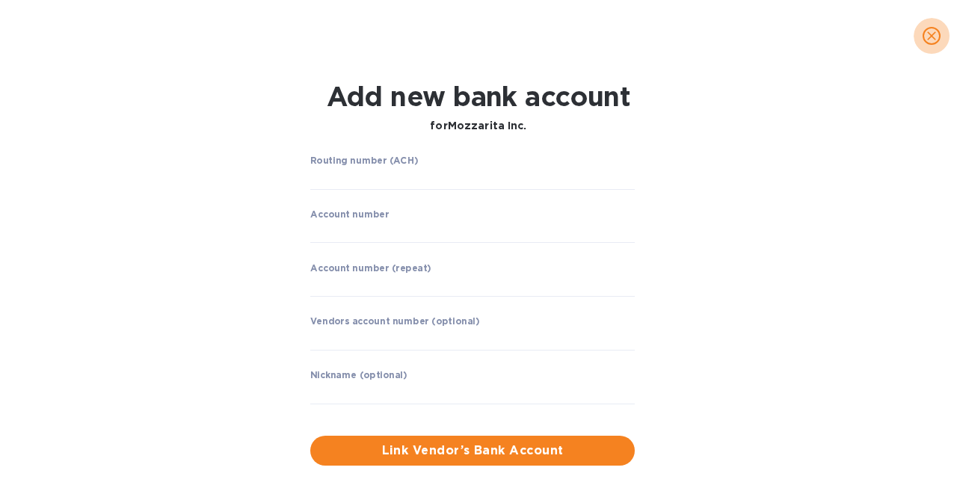
click at [926, 34] on icon "close" at bounding box center [931, 35] width 15 height 15
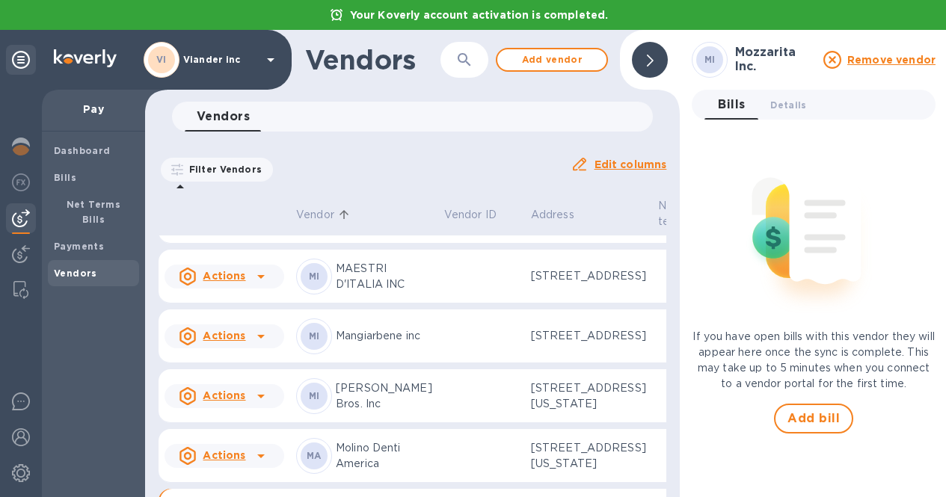
scroll to position [443, 0]
click at [508, 120] on div "Vendors 0" at bounding box center [419, 117] width 468 height 30
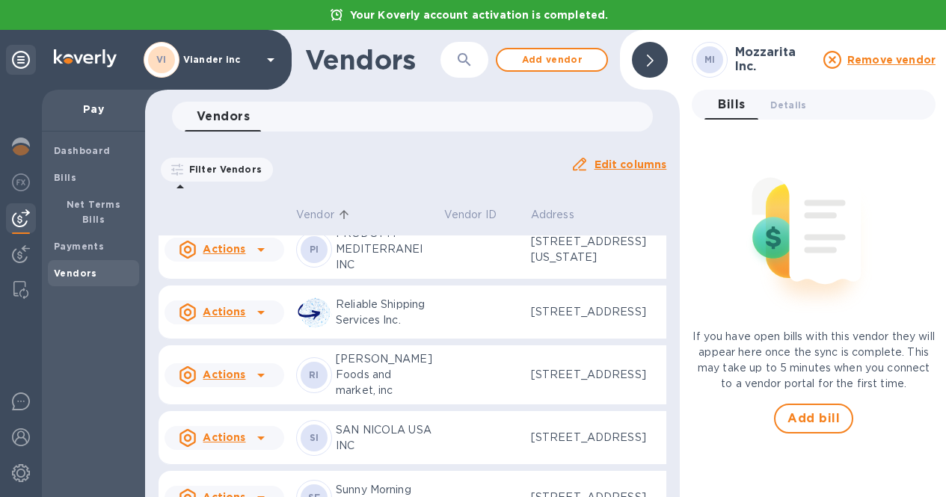
scroll to position [950, 0]
click at [260, 135] on icon at bounding box center [261, 126] width 18 height 18
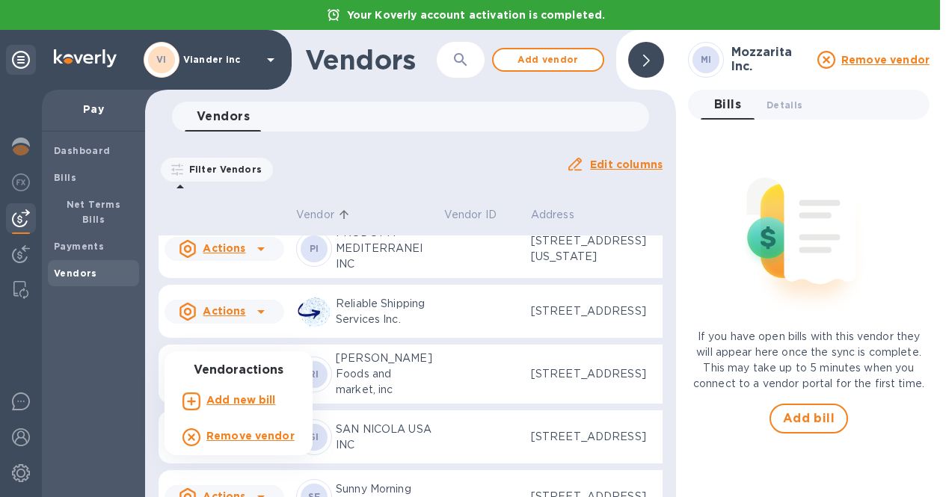
scroll to position [0, 0]
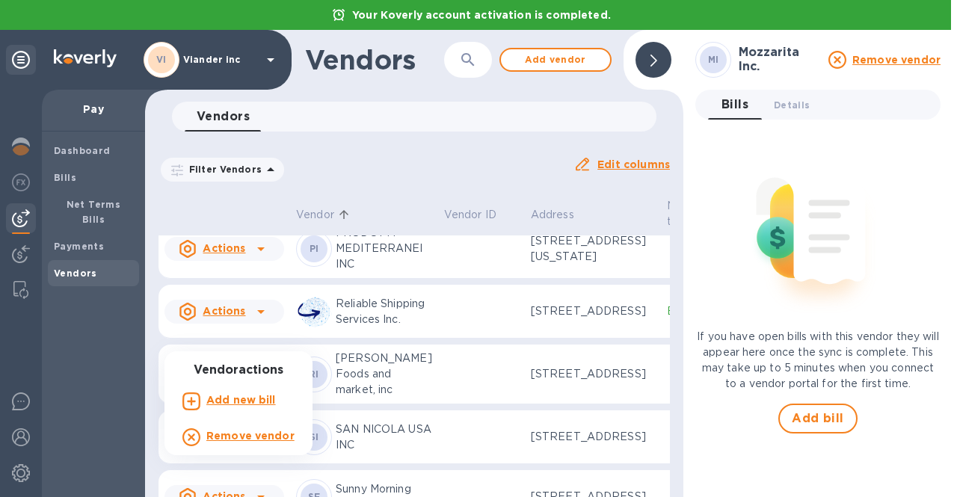
click at [390, 336] on div at bounding box center [478, 248] width 957 height 497
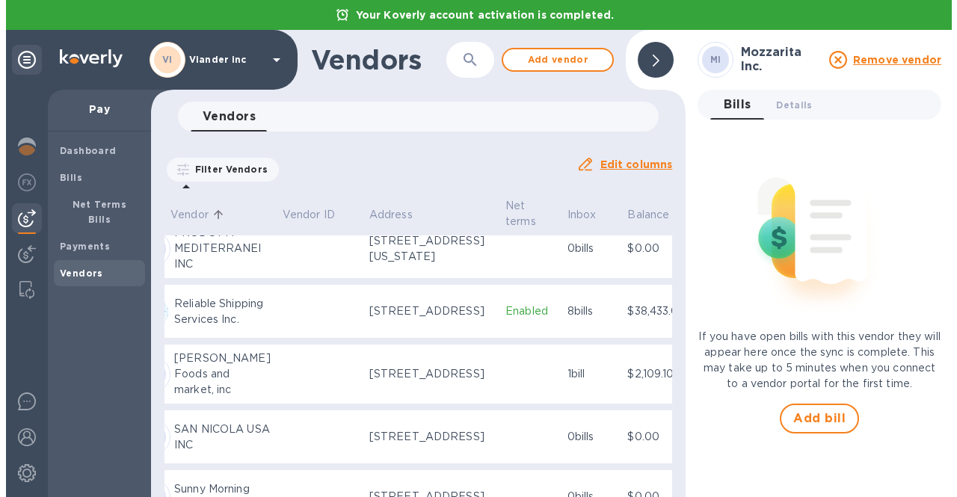
scroll to position [950, 203]
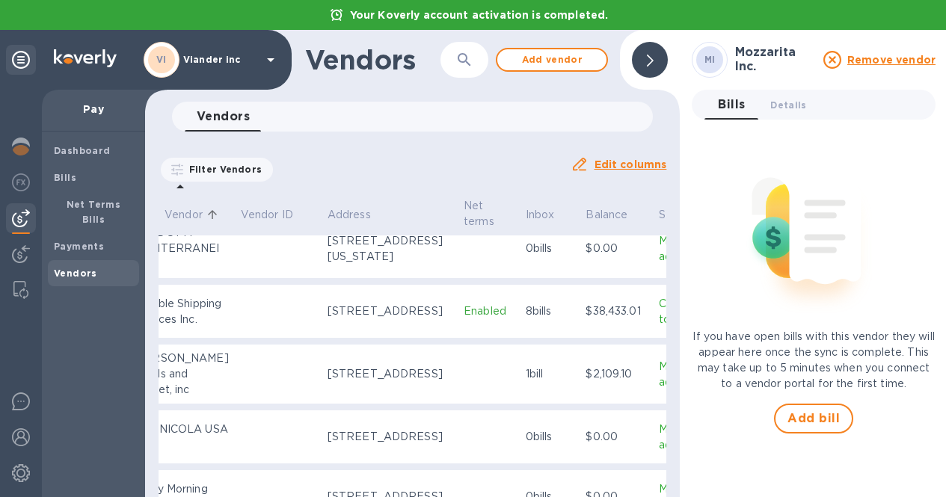
click at [394, 213] on td "[STREET_ADDRESS]" at bounding box center [390, 186] width 136 height 54
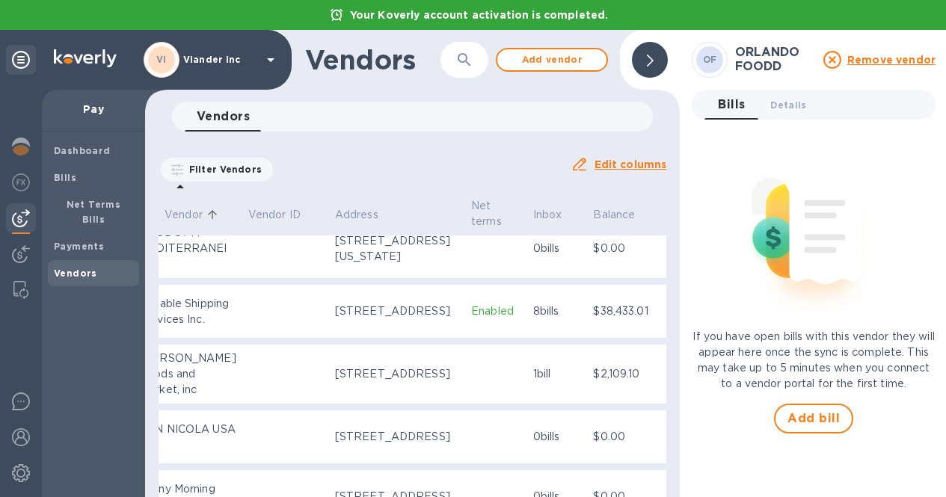
scroll to position [950, 0]
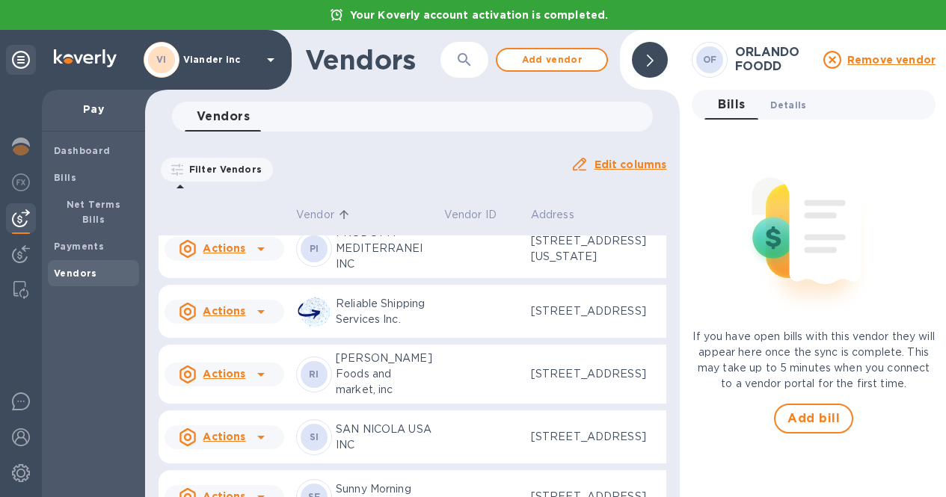
click at [788, 102] on span "Details 0" at bounding box center [788, 105] width 36 height 16
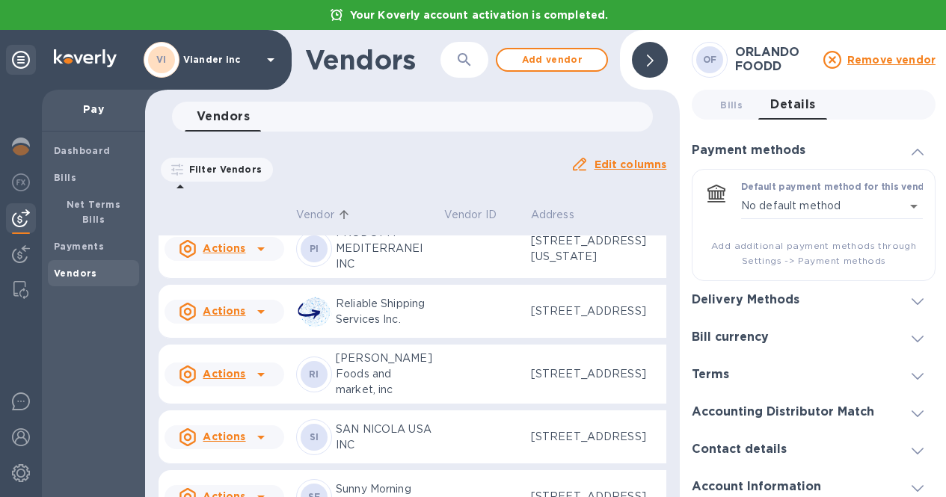
scroll to position [7, 0]
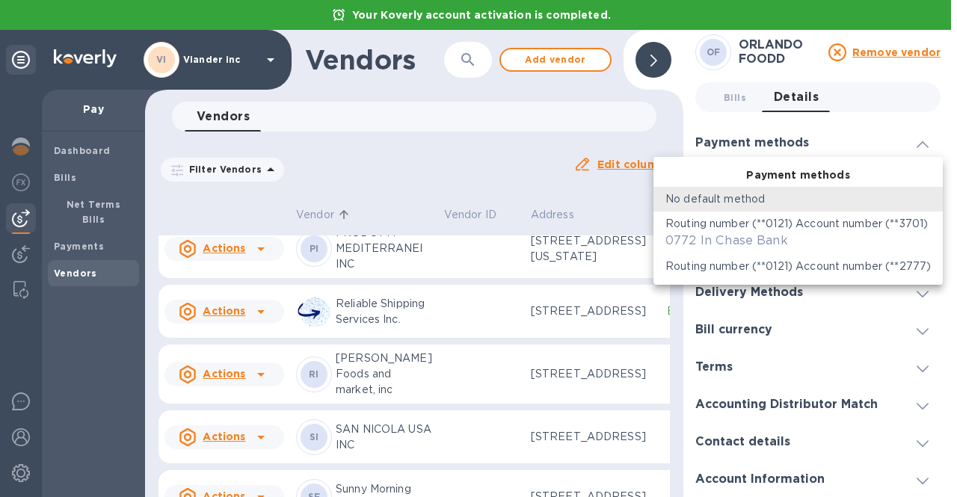
click at [906, 188] on body "Your Koverly account activation is completed. VI Viander inc Pay Dashboard Bill…" at bounding box center [478, 248] width 957 height 497
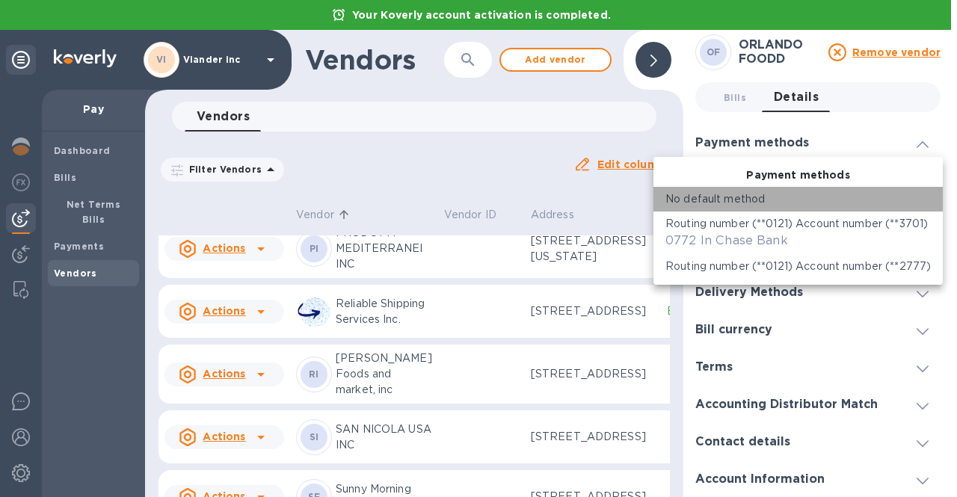
click at [906, 188] on li "No default method" at bounding box center [798, 199] width 289 height 25
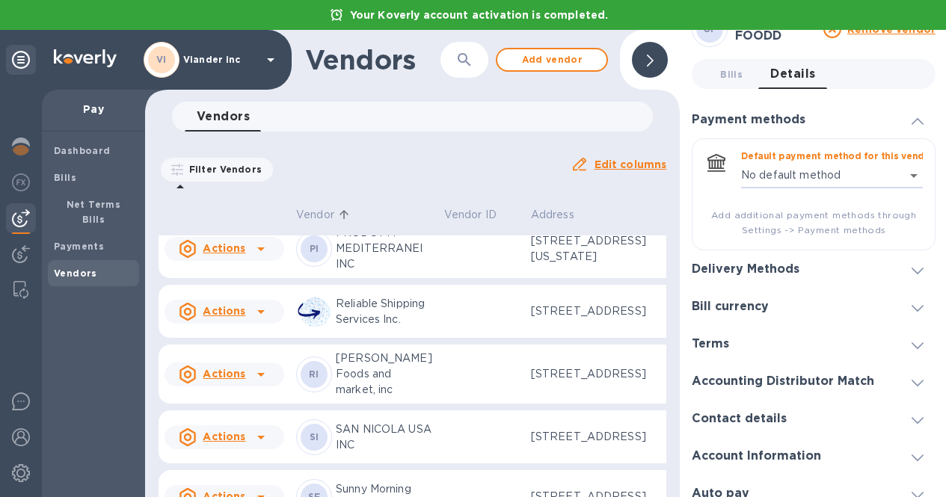
scroll to position [0, 0]
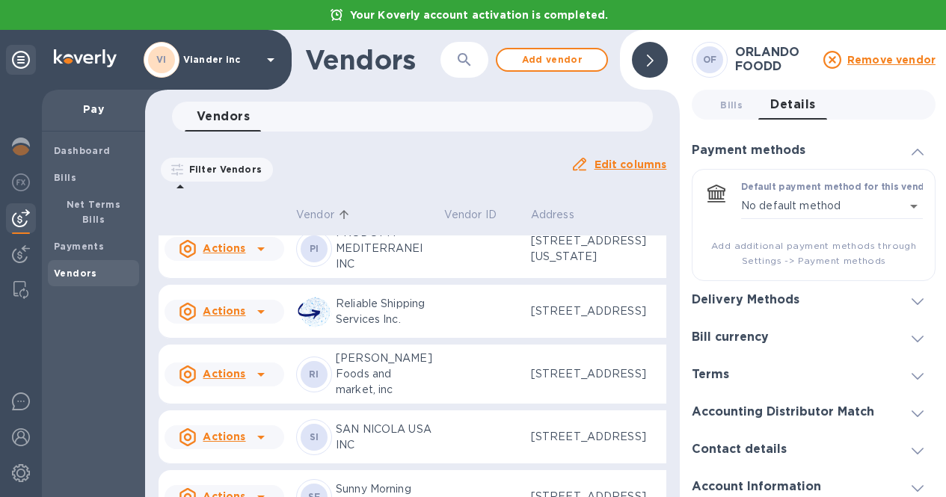
click at [448, 153] on td at bounding box center [481, 126] width 87 height 54
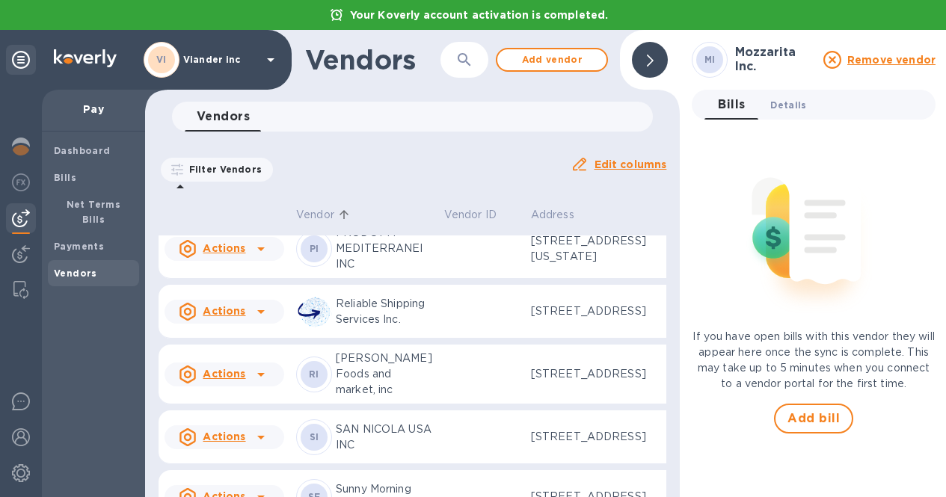
click at [773, 108] on span "Details 0" at bounding box center [788, 105] width 36 height 16
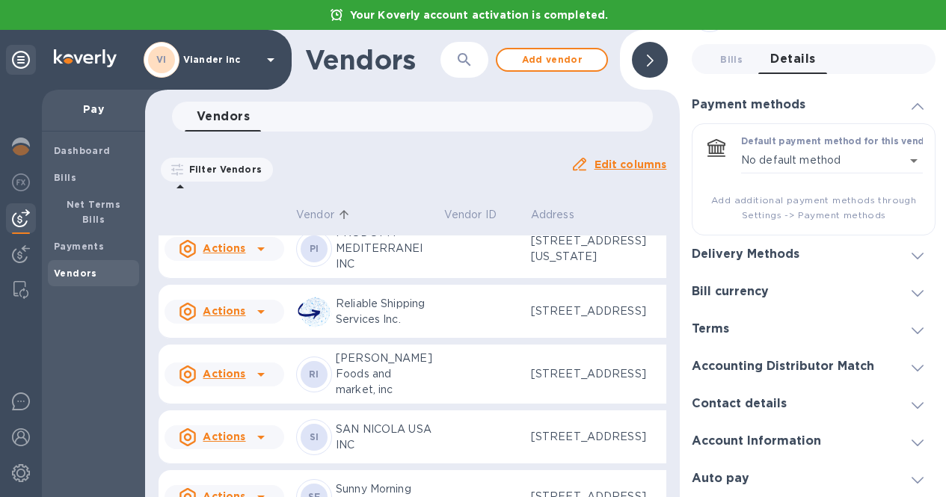
click at [265, 135] on icon at bounding box center [261, 126] width 18 height 18
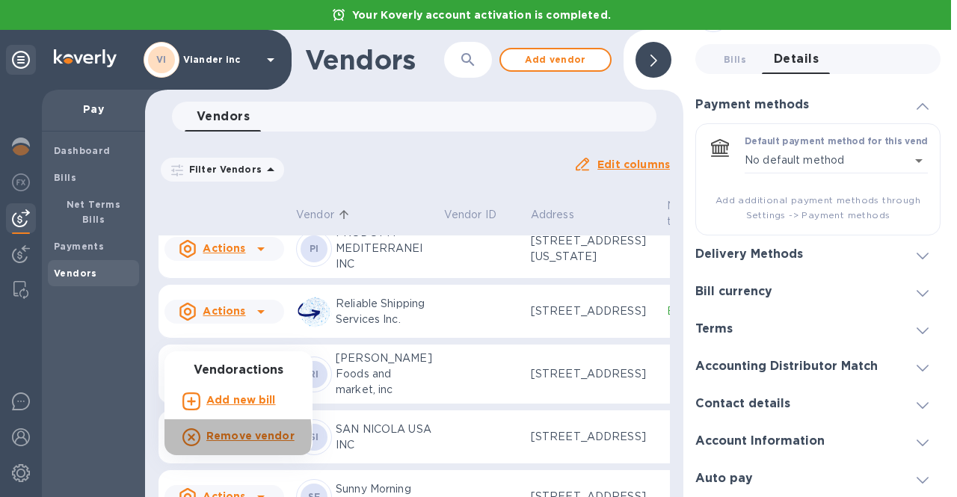
click at [214, 435] on b "Remove vendor" at bounding box center [250, 436] width 88 height 12
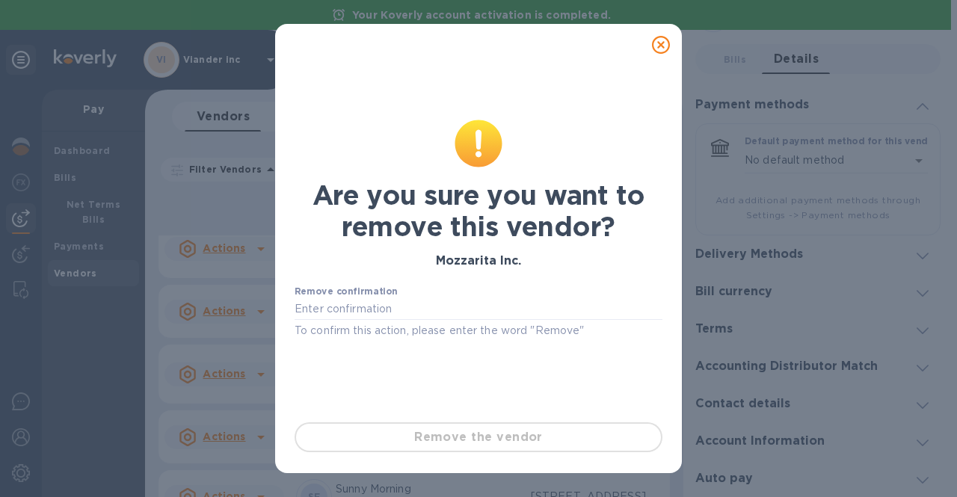
click at [372, 439] on div "Remove the vendor" at bounding box center [479, 438] width 380 height 42
click at [347, 307] on input "text" at bounding box center [479, 309] width 368 height 22
type input "E"
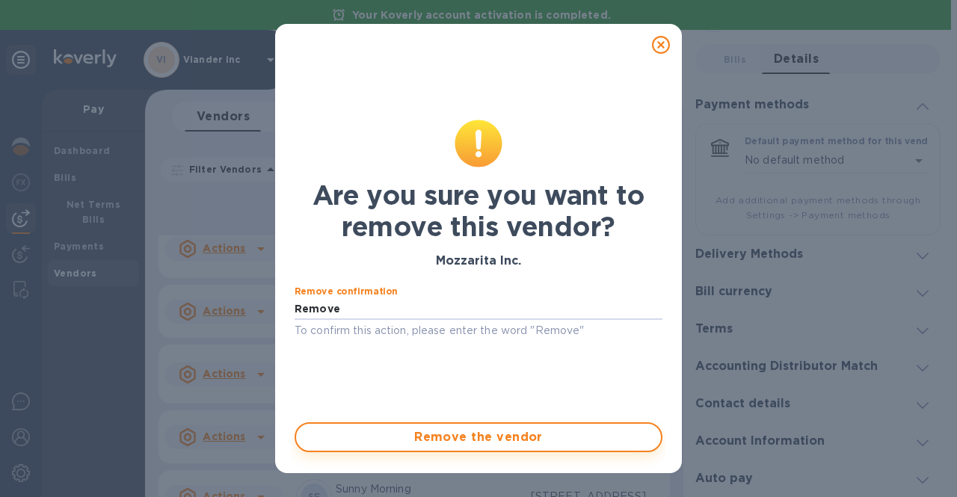
type input "Remove"
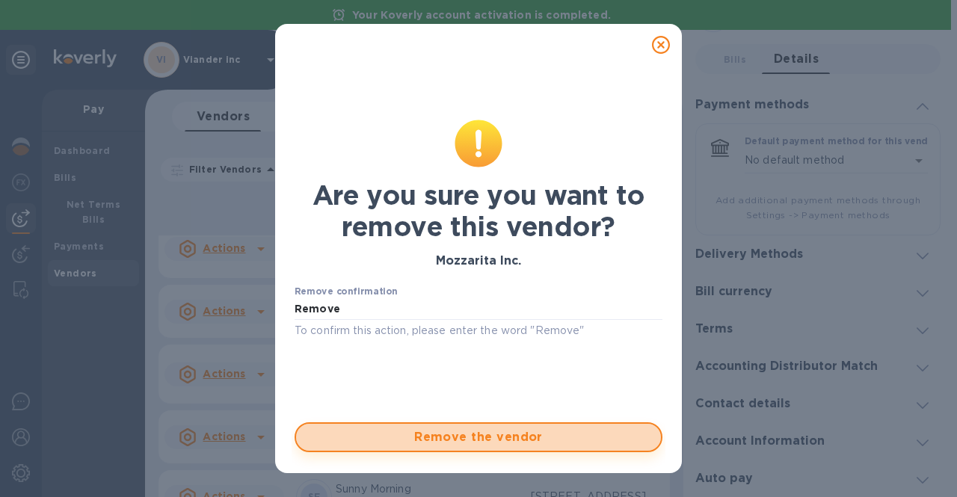
click at [390, 441] on span "Remove the vendor" at bounding box center [478, 438] width 341 height 18
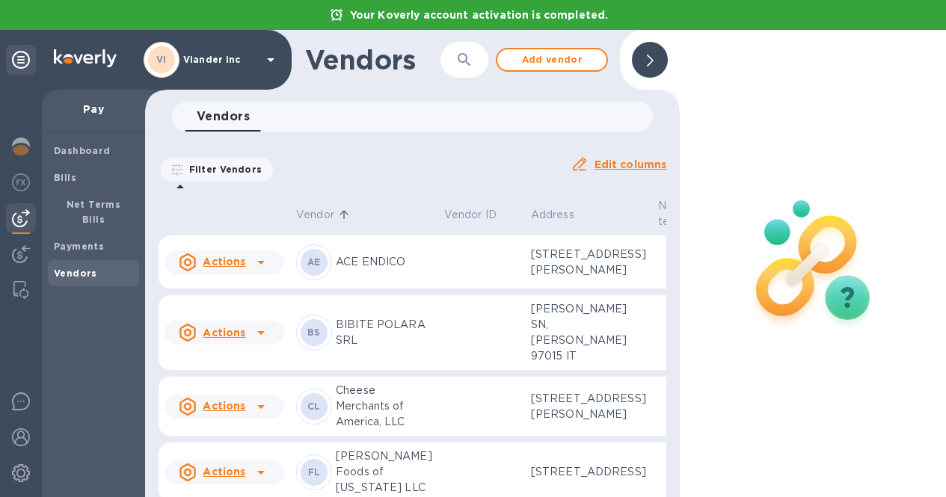
click at [264, 49] on div "VI Viander inc" at bounding box center [212, 60] width 136 height 36
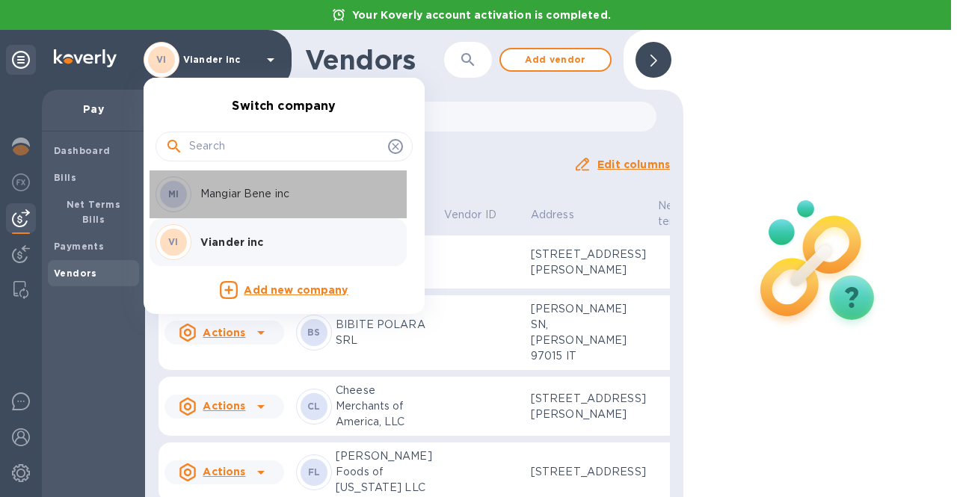
click at [239, 191] on p "Mangiar Bene inc" at bounding box center [294, 194] width 188 height 16
